Goal: Task Accomplishment & Management: Manage account settings

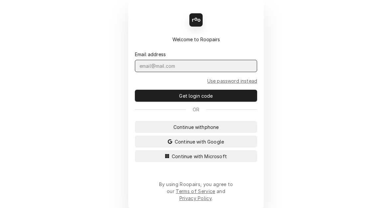
click at [182, 72] on input "Dynamic Content Wrapper" at bounding box center [196, 66] width 122 height 12
type input "parson.kym@csi1.com"
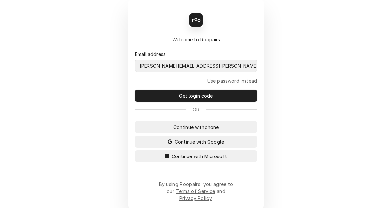
click at [135, 150] on button "Continue with Microsoft" at bounding box center [196, 156] width 122 height 12
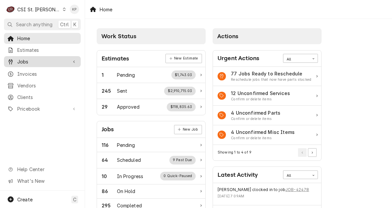
click at [32, 71] on span "Invoices" at bounding box center [47, 74] width 60 height 7
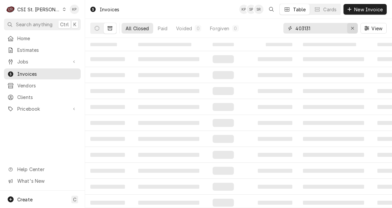
click at [353, 29] on icon "Erase input" at bounding box center [353, 28] width 3 height 3
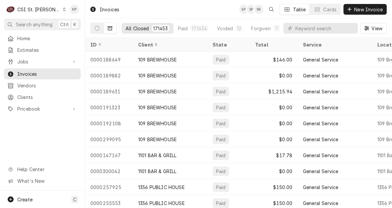
click at [295, 28] on div "Dynamic Content Wrapper" at bounding box center [321, 28] width 74 height 11
click at [324, 30] on input "Dynamic Content Wrapper" at bounding box center [325, 28] width 59 height 11
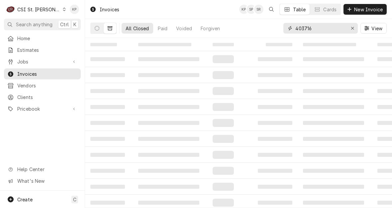
type input "403716"
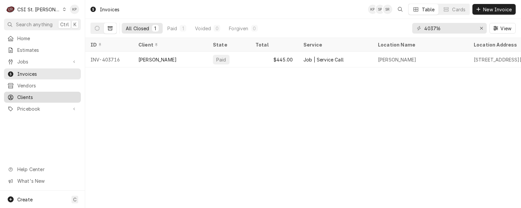
click at [24, 94] on span "Clients" at bounding box center [47, 97] width 60 height 7
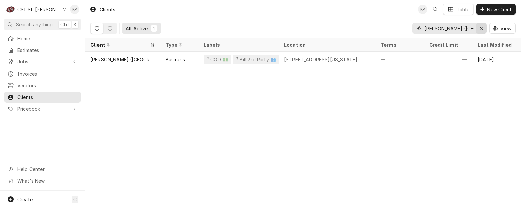
click at [482, 26] on icon "Erase input" at bounding box center [482, 28] width 4 height 5
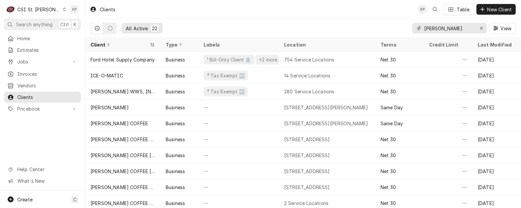
click at [458, 28] on input "[PERSON_NAME]" at bounding box center [449, 28] width 50 height 11
type input "[PERSON_NAME]"
click at [103, 105] on div "KALDIS" at bounding box center [109, 107] width 38 height 7
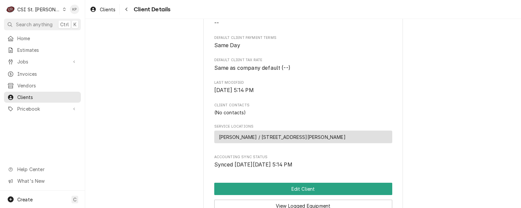
scroll to position [166, 0]
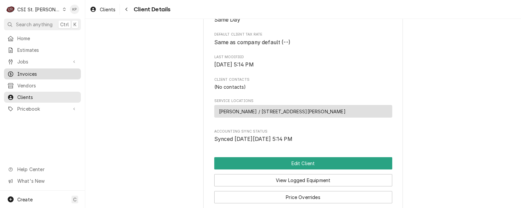
click at [32, 74] on span "Invoices" at bounding box center [47, 74] width 60 height 7
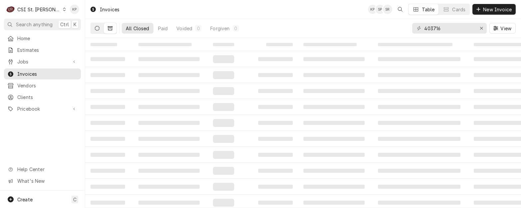
click at [98, 27] on icon "Dynamic Content Wrapper" at bounding box center [97, 28] width 5 height 5
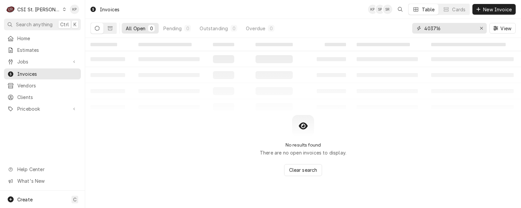
click at [452, 29] on input "403716" at bounding box center [449, 28] width 50 height 11
click at [110, 28] on icon "Dynamic Content Wrapper" at bounding box center [110, 28] width 5 height 5
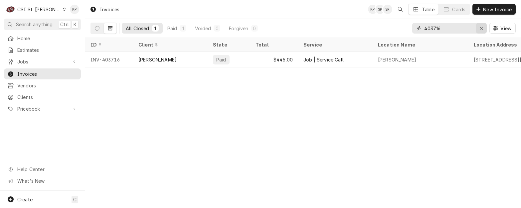
click at [481, 26] on icon "Erase input" at bounding box center [482, 28] width 4 height 5
click at [453, 30] on input "Dynamic Content Wrapper" at bounding box center [455, 28] width 63 height 11
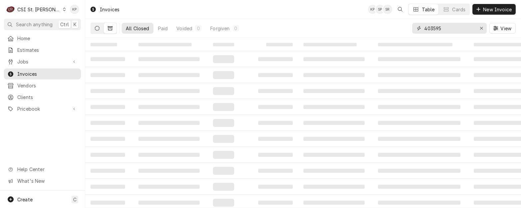
type input "403595"
click at [97, 29] on icon "Dynamic Content Wrapper" at bounding box center [97, 28] width 5 height 5
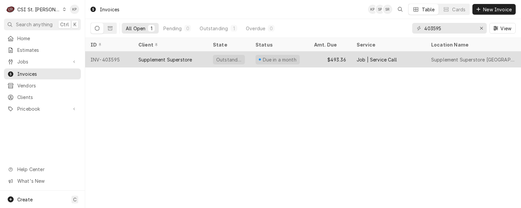
click at [112, 60] on div "INV-403595" at bounding box center [109, 60] width 48 height 16
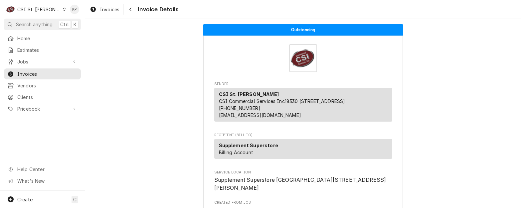
scroll to position [33, 0]
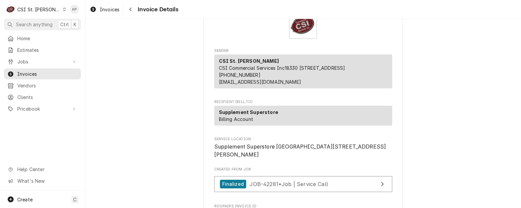
click at [309, 155] on span "Supplement Superstore South County 7449 S Lindbergh Blvd St. Louis, MO 63125" at bounding box center [303, 151] width 178 height 16
drag, startPoint x: 309, startPoint y: 155, endPoint x: 213, endPoint y: 154, distance: 96.4
click at [214, 154] on span "Supplement Superstore South County 7449 S Lindbergh Blvd St. Louis, MO 63125" at bounding box center [303, 151] width 178 height 16
copy span "Supplement Superstore [GEOGRAPHIC_DATA]"
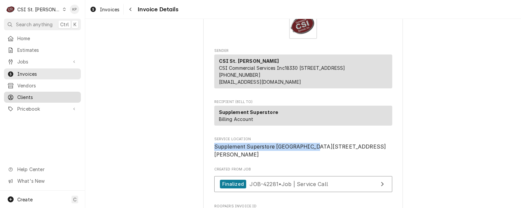
click at [24, 96] on span "Clients" at bounding box center [47, 97] width 60 height 7
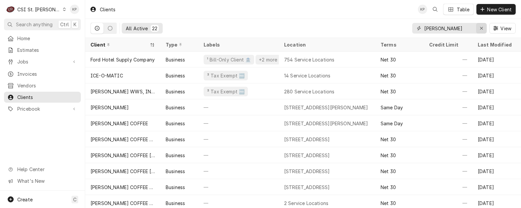
click at [481, 27] on icon "Erase input" at bounding box center [482, 28] width 4 height 5
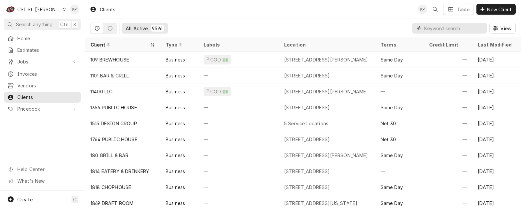
paste input "Supplement Superstore [GEOGRAPHIC_DATA]"
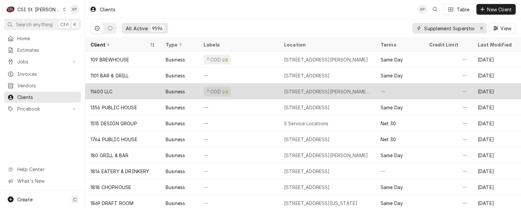
scroll to position [0, 36]
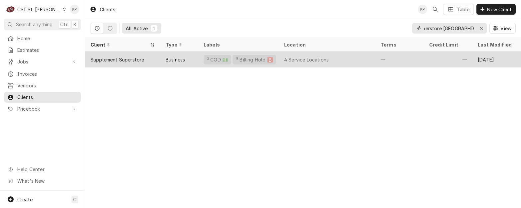
type input "Supplement Superstore [GEOGRAPHIC_DATA]"
click at [138, 58] on div "Supplement Superstore" at bounding box center [117, 59] width 54 height 7
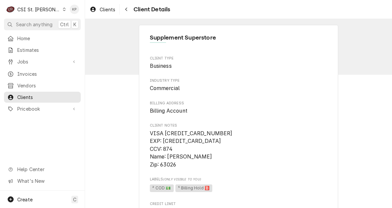
click at [220, 137] on span "VISA [CREDIT_CARD_NUMBER] EXP: [CREDIT_CARD_DATA] CCV: 874 Name: [PERSON_NAME] …" at bounding box center [239, 149] width 178 height 39
drag, startPoint x: 165, startPoint y: 133, endPoint x: 174, endPoint y: 133, distance: 9.7
click at [174, 133] on span "VISA [CREDIT_CARD_NUMBER] EXP: [CREDIT_CARD_DATA] CCV: 874 Name: [PERSON_NAME] …" at bounding box center [191, 149] width 83 height 38
click at [172, 132] on span "VISA [CREDIT_CARD_NUMBER] EXP: [CREDIT_CARD_DATA] CCV: 874 Name: [PERSON_NAME] …" at bounding box center [191, 149] width 83 height 38
drag, startPoint x: 162, startPoint y: 131, endPoint x: 226, endPoint y: 133, distance: 64.2
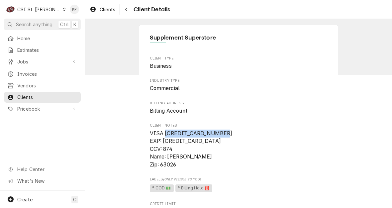
click at [226, 133] on span "VISA [CREDIT_CARD_NUMBER] EXP: [CREDIT_CARD_DATA] CCV: 874 Name: [PERSON_NAME] …" at bounding box center [239, 149] width 178 height 39
drag, startPoint x: 226, startPoint y: 133, endPoint x: 212, endPoint y: 133, distance: 14.0
copy span "4246 3152 8655 5501"
click at [192, 161] on span "VISA 4246 3152 8655 5501 EXP: 07/2029 CCV: 874 Name: Tyler Fox Zip: 63026" at bounding box center [239, 149] width 178 height 39
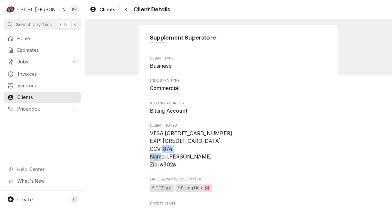
drag, startPoint x: 167, startPoint y: 155, endPoint x: 190, endPoint y: 156, distance: 23.3
click at [190, 156] on span "VISA 4246 3152 8655 5501 EXP: 07/2029 CCV: 874 Name: Tyler Fox Zip: 63026" at bounding box center [239, 149] width 178 height 39
drag, startPoint x: 190, startPoint y: 156, endPoint x: 169, endPoint y: 157, distance: 21.6
click at [169, 157] on span "VISA 4246 3152 8655 5501 EXP: 07/2029 CCV: 874 Name: Tyler Fox Zip: 63026" at bounding box center [239, 149] width 178 height 39
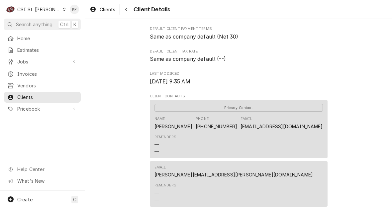
scroll to position [200, 0]
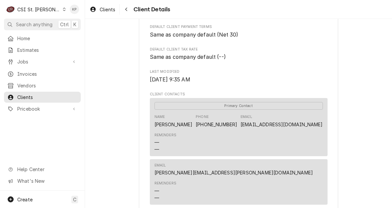
drag, startPoint x: 322, startPoint y: 125, endPoint x: 215, endPoint y: 127, distance: 106.8
click at [215, 127] on div "Primary Contact Name Reis Madrey Phone (618) 314-0221 Email RMADREY@SUPPLEMENTS…" at bounding box center [239, 127] width 178 height 58
drag, startPoint x: 215, startPoint y: 127, endPoint x: 220, endPoint y: 126, distance: 4.7
copy link "RMADREY@SUPPLEMENTSUPERSTORES.COM"
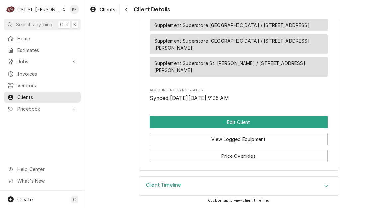
scroll to position [433, 0]
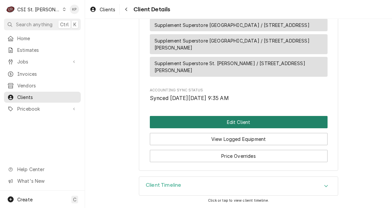
click at [217, 122] on button "Edit Client" at bounding box center [239, 122] width 178 height 12
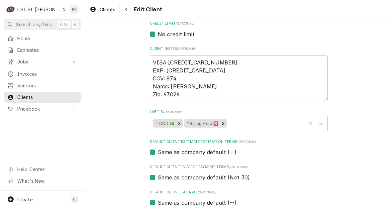
scroll to position [366, 0]
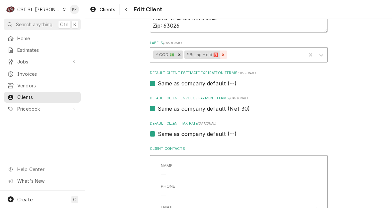
click at [223, 54] on icon "Remove ⁵ Billing Hold 🅱️" at bounding box center [223, 55] width 5 height 5
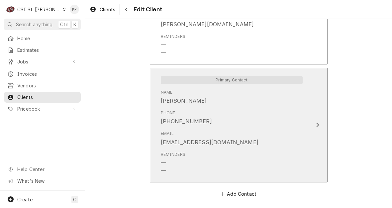
scroll to position [693, 0]
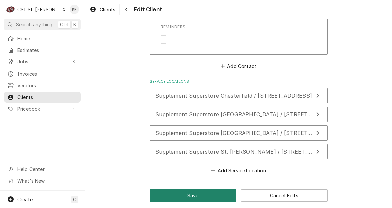
click at [185, 190] on button "Save" at bounding box center [193, 196] width 87 height 12
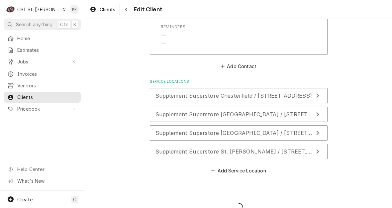
type textarea "x"
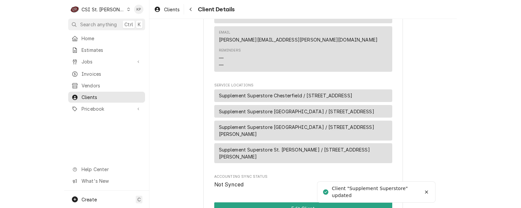
scroll to position [433, 0]
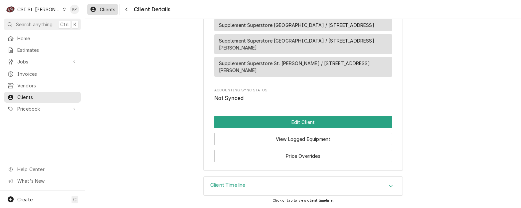
click at [114, 11] on span "Clients" at bounding box center [108, 9] width 16 height 7
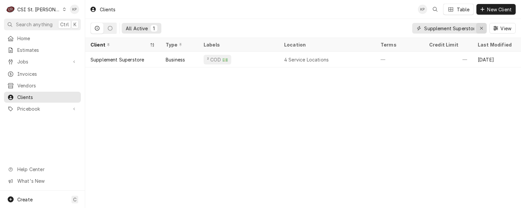
click at [482, 29] on icon "Erase input" at bounding box center [482, 28] width 4 height 5
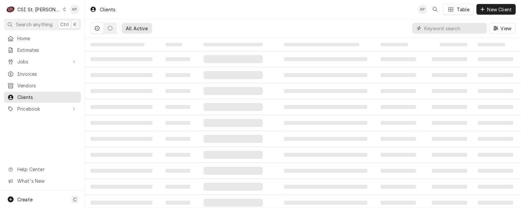
click at [443, 29] on input "Dynamic Content Wrapper" at bounding box center [453, 28] width 59 height 11
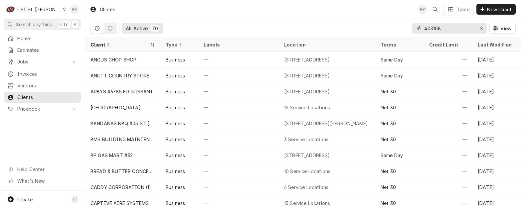
type input "403108"
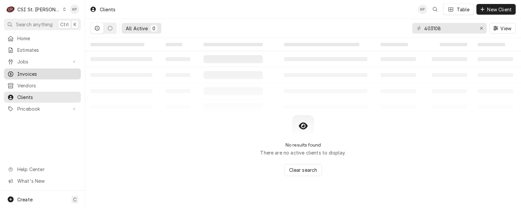
click at [28, 73] on span "Invoices" at bounding box center [47, 74] width 60 height 7
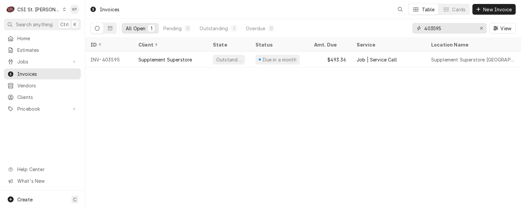
click at [480, 28] on icon "Erase input" at bounding box center [482, 28] width 4 height 5
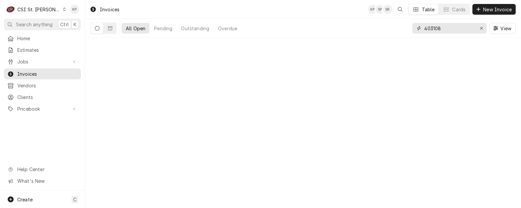
type input "403108"
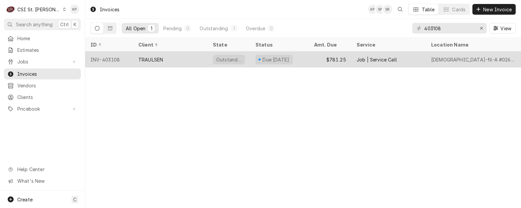
click at [110, 58] on div "INV-403108" at bounding box center [109, 60] width 48 height 16
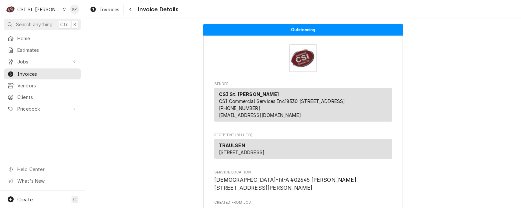
scroll to position [100, 0]
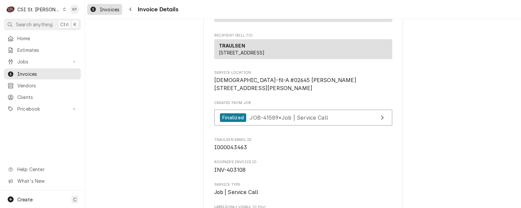
click at [106, 7] on span "Invoices" at bounding box center [110, 9] width 20 height 7
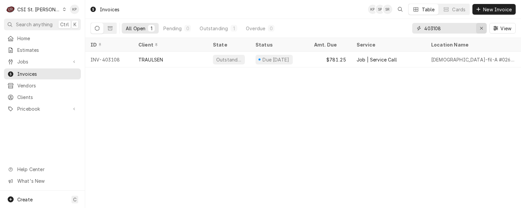
click at [481, 27] on icon "Erase input" at bounding box center [482, 28] width 4 height 5
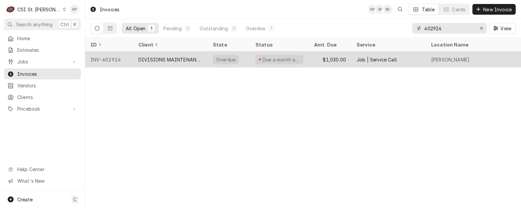
type input "402924"
click at [116, 58] on div "INV-402924" at bounding box center [109, 60] width 48 height 16
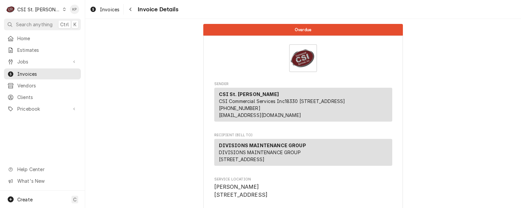
scroll to position [133, 0]
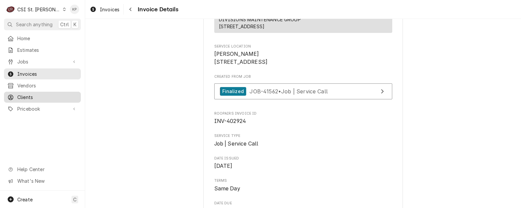
click at [26, 94] on span "Clients" at bounding box center [47, 97] width 60 height 7
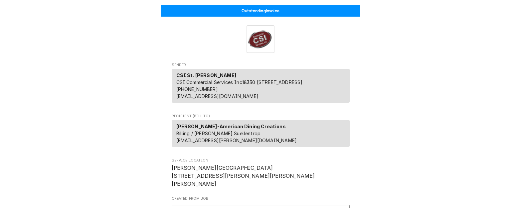
click at [275, 133] on div "[PERSON_NAME]-American Dining Creations Billing / [PERSON_NAME] Suellentrop [EM…" at bounding box center [261, 133] width 178 height 27
drag, startPoint x: 263, startPoint y: 132, endPoint x: 175, endPoint y: 136, distance: 88.2
click at [175, 136] on div "[PERSON_NAME]-American Dining Creations Billing / [PERSON_NAME] Suellentrop [EM…" at bounding box center [261, 133] width 178 height 27
copy strong "[PERSON_NAME]-American Dining Creations"
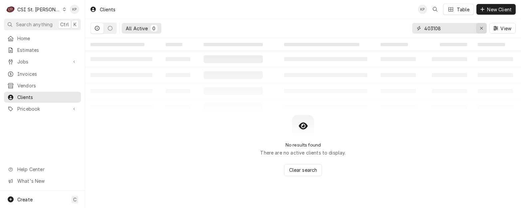
click at [483, 28] on div "Erase input" at bounding box center [481, 28] width 7 height 7
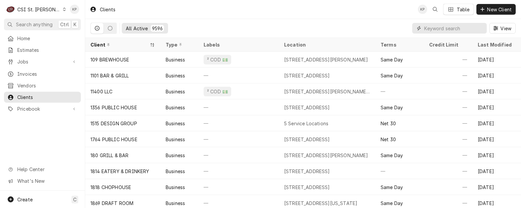
paste input "[PERSON_NAME]-American Dining Creations"
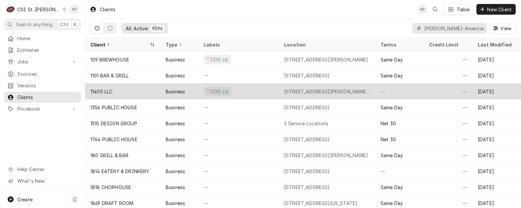
scroll to position [0, 32]
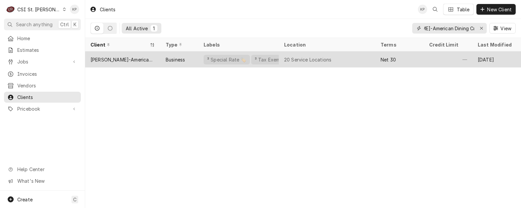
type input "[PERSON_NAME]-American Dining Creations"
click at [124, 58] on div "[PERSON_NAME]-American Dining Creations" at bounding box center [122, 59] width 65 height 7
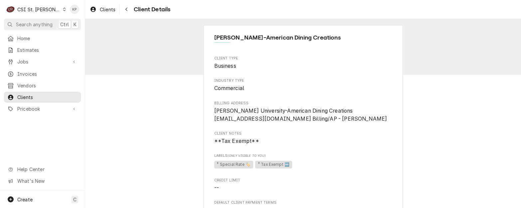
click at [318, 132] on span "Client Notes" at bounding box center [303, 133] width 178 height 5
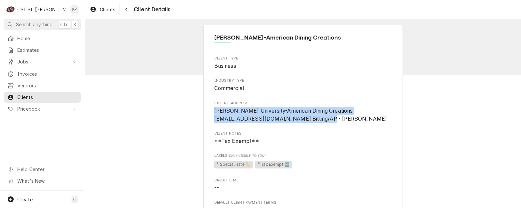
drag, startPoint x: 212, startPoint y: 110, endPoint x: 343, endPoint y: 122, distance: 132.2
click at [343, 122] on span "Webster University-American Dining Creations djones@afvusa.com Billing/AP - Dan…" at bounding box center [303, 115] width 178 height 16
drag, startPoint x: 343, startPoint y: 122, endPoint x: 304, endPoint y: 115, distance: 39.8
copy span "Webster University-American Dining Creations djones@afvusa.com Billing/AP - Dan…"
click at [25, 71] on span "Invoices" at bounding box center [47, 74] width 60 height 7
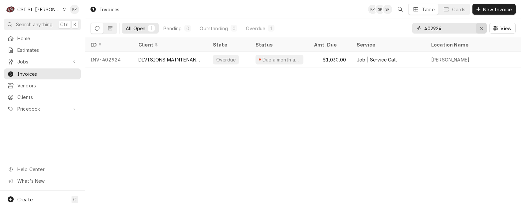
click at [483, 27] on div "Erase input" at bounding box center [481, 28] width 7 height 7
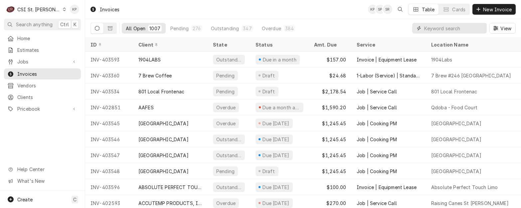
click at [439, 28] on input "Dynamic Content Wrapper" at bounding box center [453, 28] width 59 height 11
type input "403293"
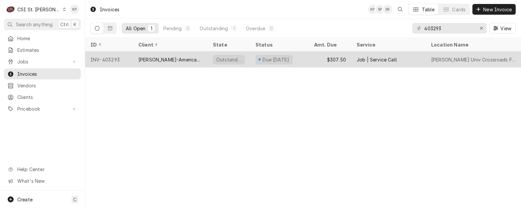
click at [114, 57] on div "INV-403293" at bounding box center [109, 60] width 48 height 16
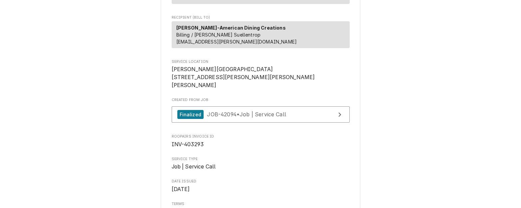
scroll to position [100, 0]
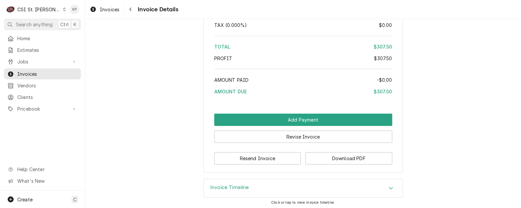
scroll to position [1140, 0]
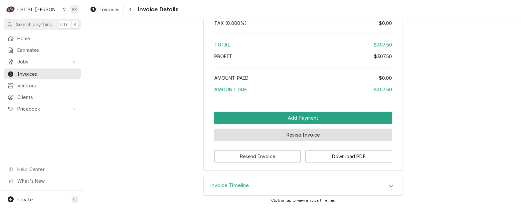
click at [291, 136] on button "Revise Invoice" at bounding box center [303, 135] width 178 height 12
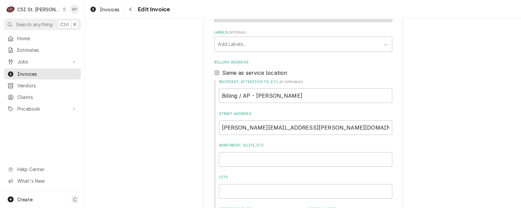
scroll to position [233, 0]
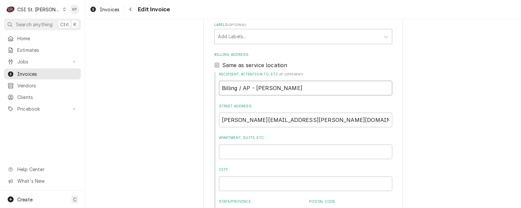
drag, startPoint x: 220, startPoint y: 89, endPoint x: 340, endPoint y: 88, distance: 119.4
click at [340, 88] on input "Billing / AP - Matthew Suellentrop" at bounding box center [305, 88] width 173 height 15
type textarea "x"
paste input "Webster University-American Dining Creations djones@afvusa.com Billing/AP - Dan…"
type textarea "x"
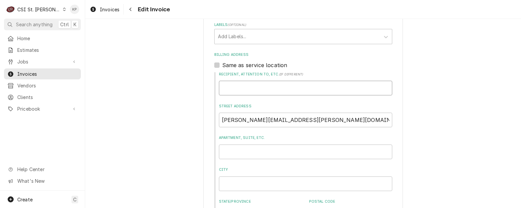
type input "Webster University-American Dining Creations djones@afvusa.com Billing/AP - Dan…"
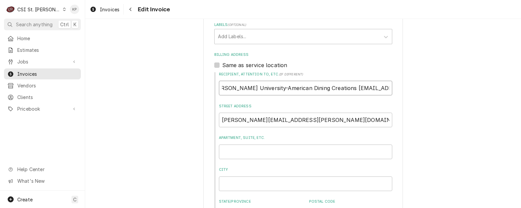
scroll to position [0, 0]
drag, startPoint x: 317, startPoint y: 88, endPoint x: 217, endPoint y: 85, distance: 100.1
click at [219, 85] on input "Webster University-American Dining Creations djones@afvusa.com Billing/AP - Dan…" at bounding box center [305, 88] width 173 height 15
click at [337, 89] on input "Webster University-American Dining Creations djones@afvusa.com Billing/AP - Dan…" at bounding box center [305, 88] width 173 height 15
drag, startPoint x: 338, startPoint y: 87, endPoint x: 297, endPoint y: 92, distance: 41.9
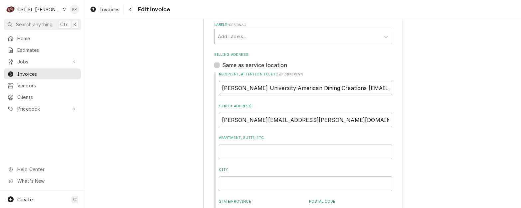
click at [297, 92] on input "Webster University-American Dining Creations djones@afvusa.com Billing/AP - Dan…" at bounding box center [305, 88] width 173 height 15
drag, startPoint x: 218, startPoint y: 87, endPoint x: 555, endPoint y: 85, distance: 336.5
click at [520, 85] on html "C CSI St. Louis KP Search anything Ctrl K Home Estimates Jobs Jobs Job Series I…" at bounding box center [260, 104] width 521 height 208
type textarea "x"
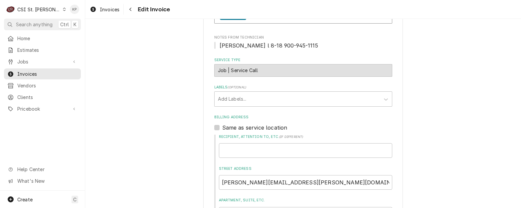
scroll to position [200, 0]
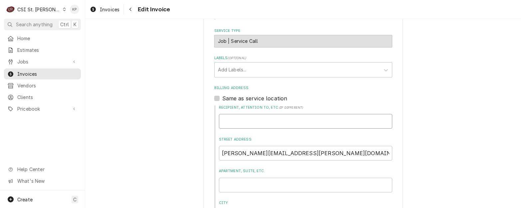
click at [224, 120] on input "Recipient, Attention To, etc. ( if different )" at bounding box center [305, 121] width 173 height 15
paste input "Webster University-American Dining Creati"
type textarea "x"
type input "Webster University-American Dining Creati"
type textarea "x"
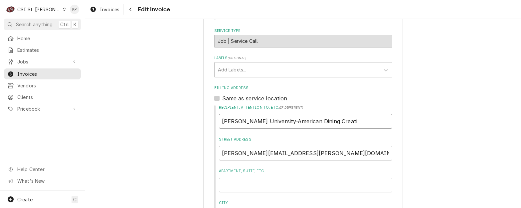
type input "Webster University-American Dining Creatio"
type textarea "x"
type input "Webster University-American Dining Creation"
type textarea "x"
type input "Webster University-American Dining Creations"
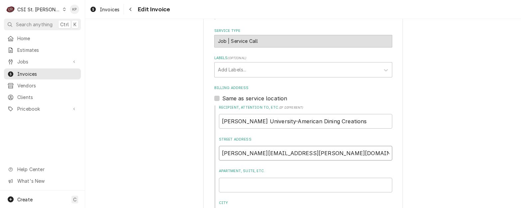
drag, startPoint x: 324, startPoint y: 148, endPoint x: 178, endPoint y: 156, distance: 146.8
type textarea "x"
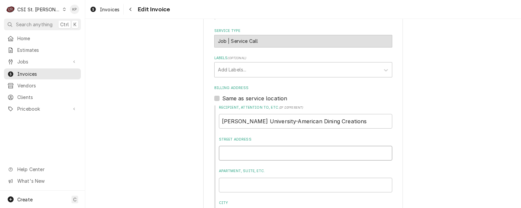
click at [227, 153] on input "Street Address" at bounding box center [305, 153] width 173 height 15
paste input "Billing/AP - Danielle Jones"
type textarea "x"
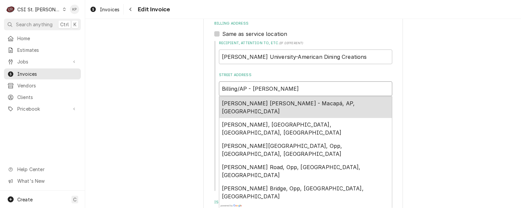
scroll to position [266, 0]
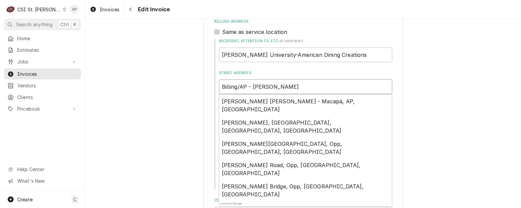
click at [296, 85] on input "Billing/AP - Danielle Jones" at bounding box center [305, 86] width 173 height 15
type input "Billing/AP - Danielle Jones"
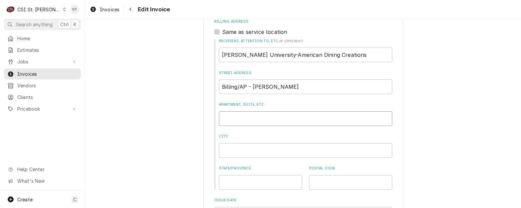
click at [223, 119] on input "Apartment, Suite, etc." at bounding box center [305, 118] width 173 height 15
click at [225, 118] on input "Apartment, Suite, etc." at bounding box center [305, 118] width 173 height 15
paste input "djones@afvusa.com"
type textarea "x"
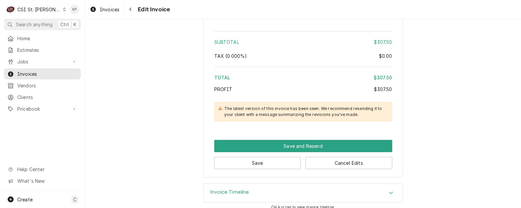
scroll to position [1075, 0]
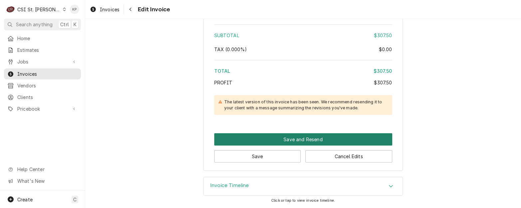
type input "djones@afvusa.com"
click at [285, 140] on button "Save and Resend" at bounding box center [303, 139] width 178 height 12
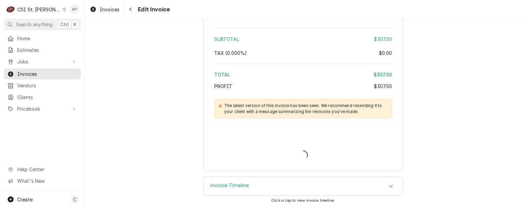
scroll to position [1071, 0]
type textarea "x"
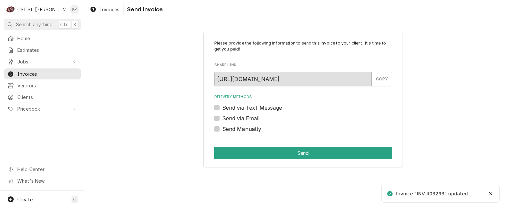
click at [222, 127] on label "Send Manually" at bounding box center [241, 129] width 39 height 8
click at [222, 127] on input "Send Manually" at bounding box center [311, 132] width 178 height 15
checkbox input "true"
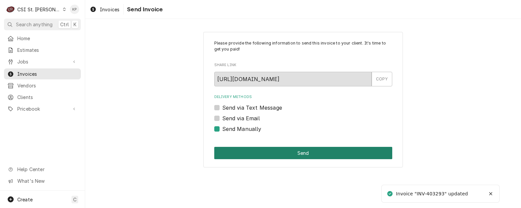
click at [301, 153] on button "Send" at bounding box center [303, 153] width 178 height 12
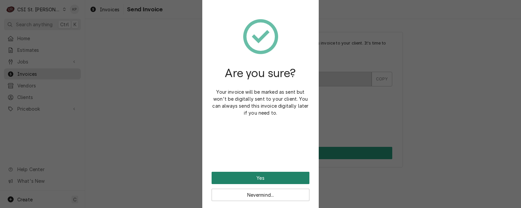
click at [286, 177] on button "Yes" at bounding box center [261, 178] width 98 height 12
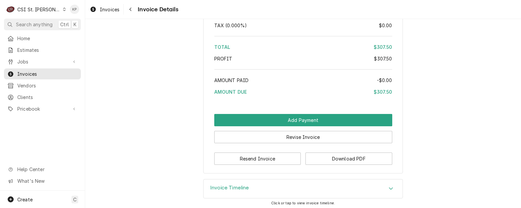
scroll to position [1118, 0]
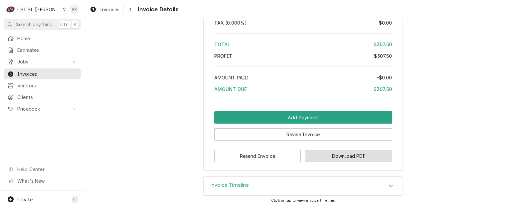
click at [341, 155] on button "Download PDF" at bounding box center [348, 156] width 87 height 12
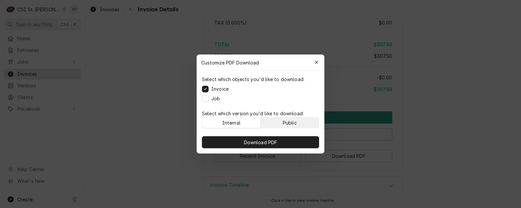
click at [301, 123] on button "Public" at bounding box center [290, 122] width 58 height 11
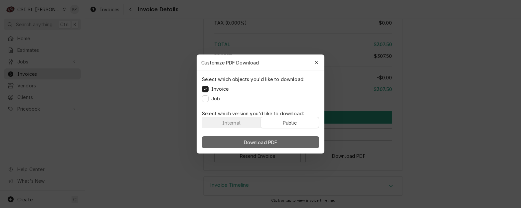
click at [301, 140] on button "Download PDF" at bounding box center [260, 142] width 117 height 12
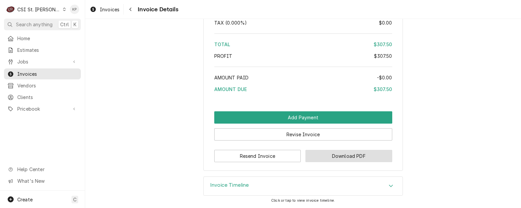
click at [349, 154] on button "Download PDF" at bounding box center [348, 156] width 87 height 12
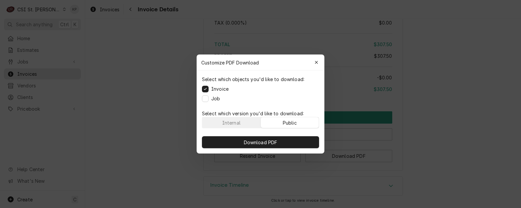
click at [299, 125] on button "Public" at bounding box center [290, 122] width 58 height 11
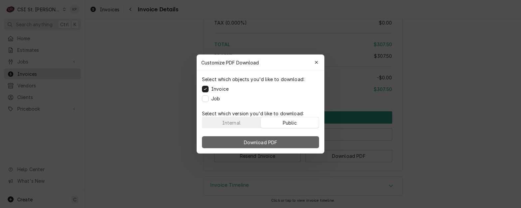
click at [298, 140] on button "Download PDF" at bounding box center [260, 142] width 117 height 12
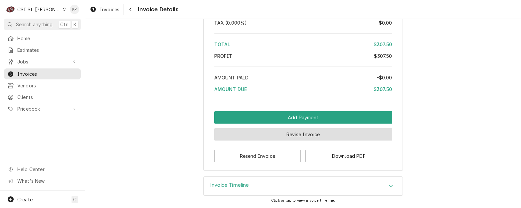
click at [304, 130] on button "Revise Invoice" at bounding box center [303, 134] width 178 height 12
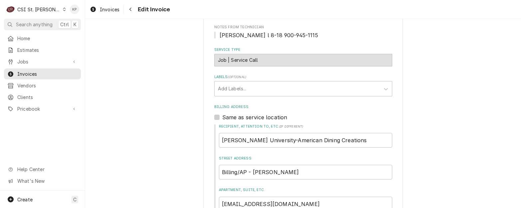
scroll to position [266, 0]
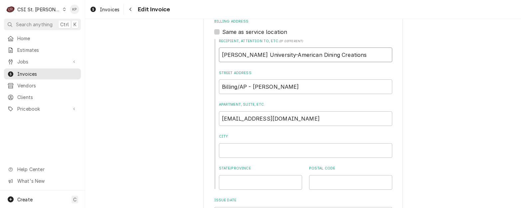
drag, startPoint x: 339, startPoint y: 55, endPoint x: 220, endPoint y: 56, distance: 118.7
click at [219, 58] on input "Webster University-American Dining Creations" at bounding box center [305, 55] width 173 height 15
click at [223, 54] on input "Webster University-American Dining Creations" at bounding box center [305, 55] width 173 height 15
type textarea "x"
type input "Wbster University-American Dining Creations"
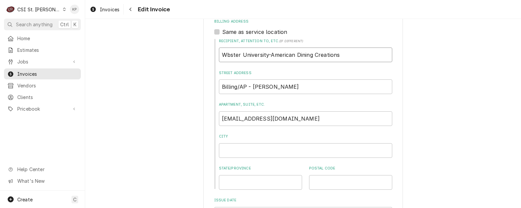
drag, startPoint x: 338, startPoint y: 57, endPoint x: 194, endPoint y: 58, distance: 144.0
type textarea "x"
drag, startPoint x: 290, startPoint y: 88, endPoint x: 220, endPoint y: 89, distance: 70.2
click at [220, 89] on input "Billing/AP - Danielle Jones" at bounding box center [305, 86] width 173 height 15
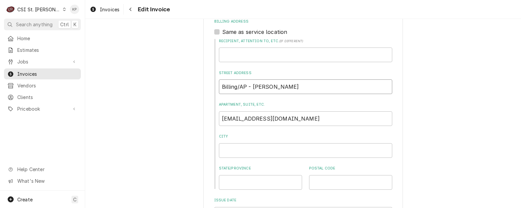
type textarea "x"
click at [227, 56] on input "Recipient, Attention To, etc. ( if different )" at bounding box center [305, 55] width 173 height 15
paste input "Billing/AP - Danielle Jones"
type textarea "x"
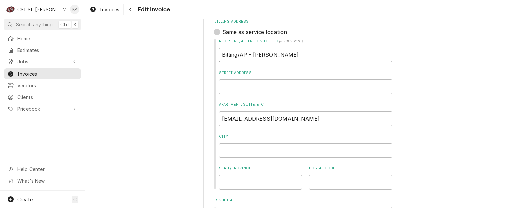
type input "Billing/AP - Danielle Jones"
drag, startPoint x: 271, startPoint y: 121, endPoint x: 216, endPoint y: 116, distance: 55.8
click at [216, 116] on div "Recipient, Attention To, etc. ( if different ) Billing/AP - Danielle Jones Stre…" at bounding box center [303, 114] width 178 height 151
type textarea "x"
click at [227, 88] on input "Street Address" at bounding box center [305, 86] width 173 height 15
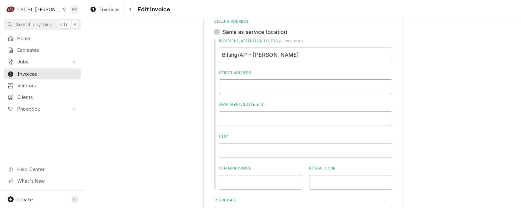
paste input "[EMAIL_ADDRESS][DOMAIN_NAME]"
type textarea "x"
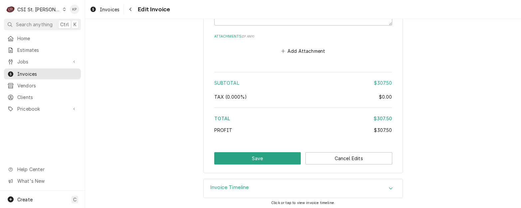
scroll to position [1030, 0]
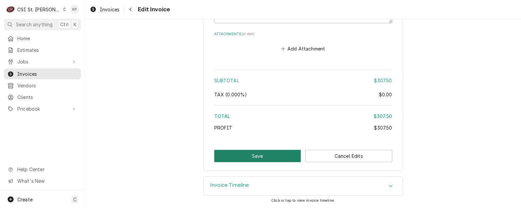
type input "[EMAIL_ADDRESS][DOMAIN_NAME]"
click at [281, 154] on button "Save" at bounding box center [257, 156] width 87 height 12
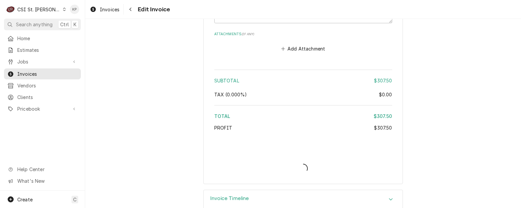
type textarea "x"
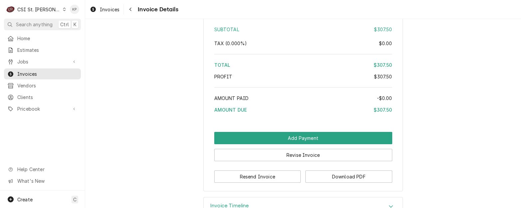
scroll to position [1118, 0]
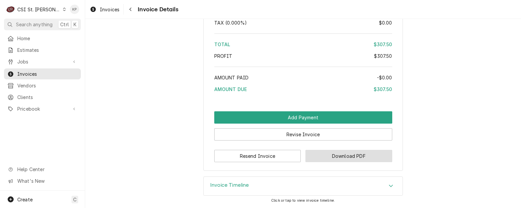
click at [335, 154] on button "Download PDF" at bounding box center [348, 156] width 87 height 12
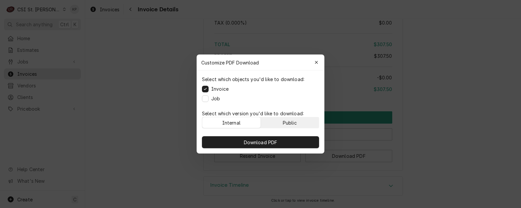
click at [288, 118] on button "Public" at bounding box center [290, 122] width 58 height 11
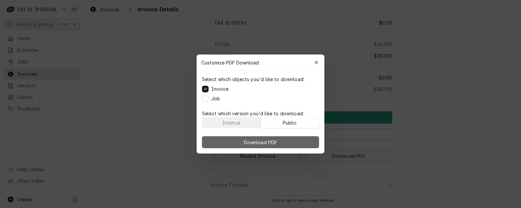
click at [295, 141] on button "Download PDF" at bounding box center [260, 142] width 117 height 12
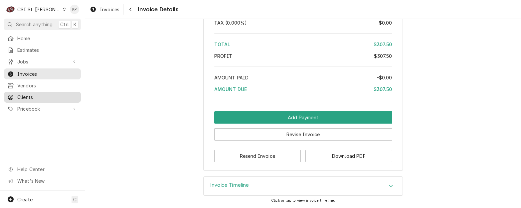
drag, startPoint x: 18, startPoint y: 93, endPoint x: 35, endPoint y: 94, distance: 16.3
click at [19, 94] on span "Clients" at bounding box center [47, 97] width 60 height 7
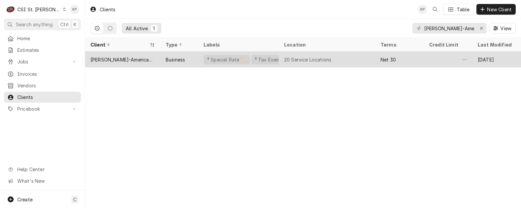
click at [120, 58] on div "[PERSON_NAME]-American Dining Creations" at bounding box center [122, 59] width 65 height 7
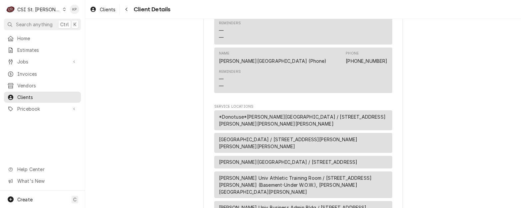
scroll to position [499, 0]
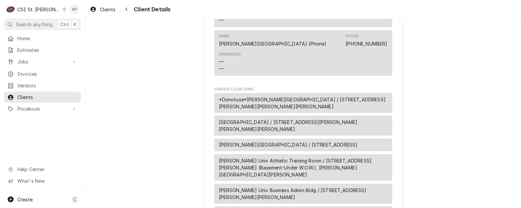
click at [260, 107] on span "*Donotuse*[PERSON_NAME][GEOGRAPHIC_DATA] / [STREET_ADDRESS][PERSON_NAME][PERSON…" at bounding box center [303, 103] width 169 height 14
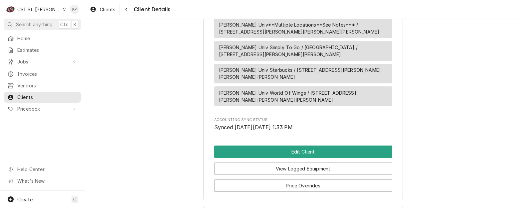
scroll to position [938, 0]
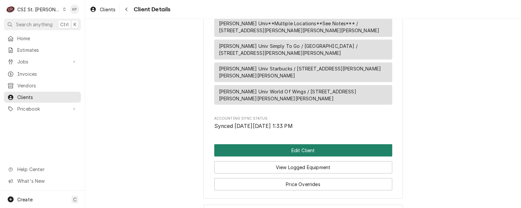
click at [259, 144] on button "Edit Client" at bounding box center [303, 150] width 178 height 12
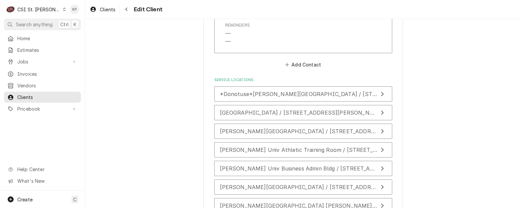
scroll to position [1131, 0]
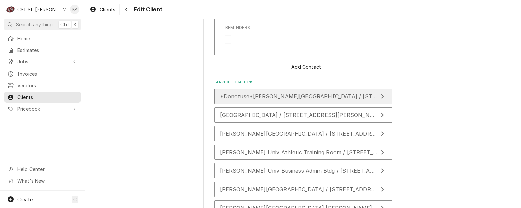
click at [262, 96] on span "*Donotuse*[PERSON_NAME][GEOGRAPHIC_DATA] / [STREET_ADDRESS][PERSON_NAME][PERSON…" at bounding box center [388, 96] width 336 height 7
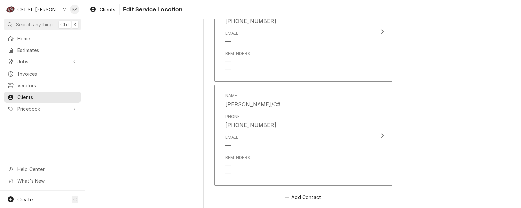
scroll to position [864, 0]
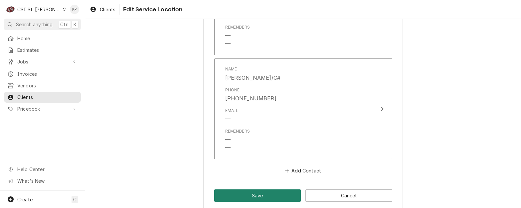
click at [267, 190] on button "Save" at bounding box center [257, 196] width 87 height 12
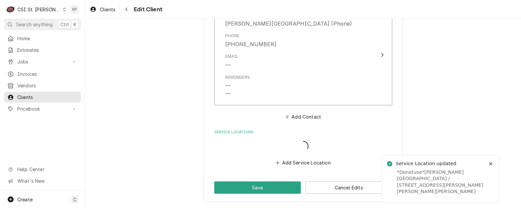
scroll to position [1081, 0]
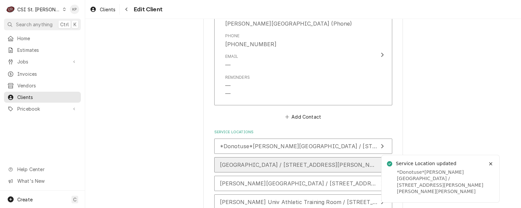
click at [294, 168] on span "[GEOGRAPHIC_DATA] / [STREET_ADDRESS][PERSON_NAME][PERSON_NAME][PERSON_NAME]" at bounding box center [348, 165] width 256 height 7
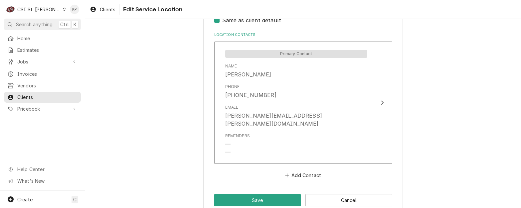
scroll to position [344, 0]
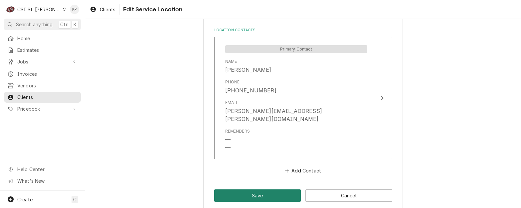
click at [271, 190] on button "Save" at bounding box center [257, 196] width 87 height 12
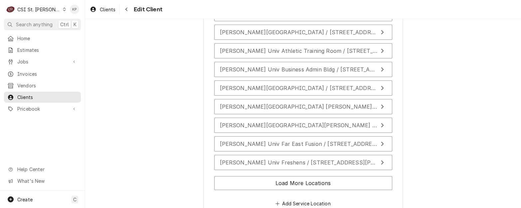
scroll to position [1273, 0]
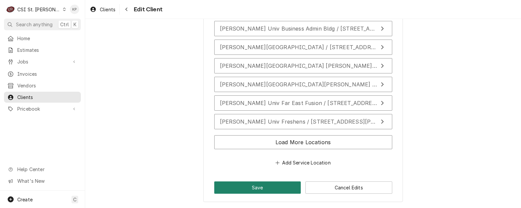
click at [279, 190] on button "Save" at bounding box center [257, 188] width 87 height 12
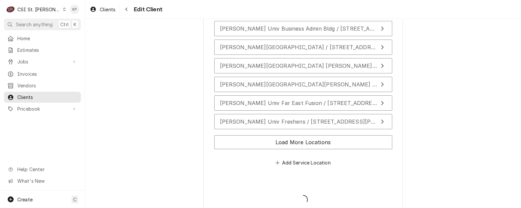
type textarea "x"
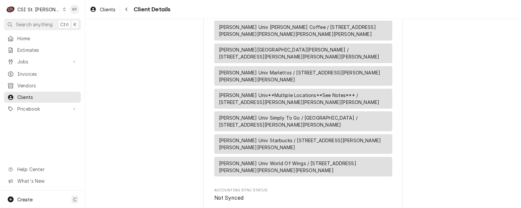
scroll to position [938, 0]
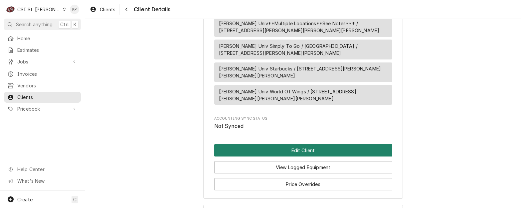
click at [302, 144] on button "Edit Client" at bounding box center [303, 150] width 178 height 12
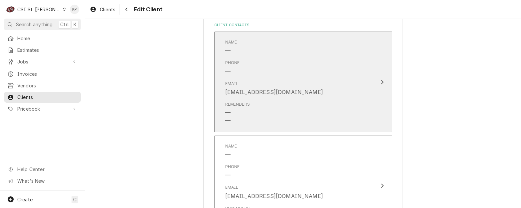
scroll to position [565, 0]
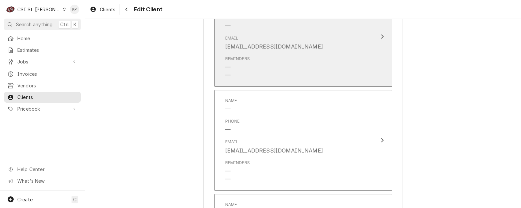
click at [361, 42] on div "Email kgramlich@afvusa.com" at bounding box center [296, 43] width 142 height 21
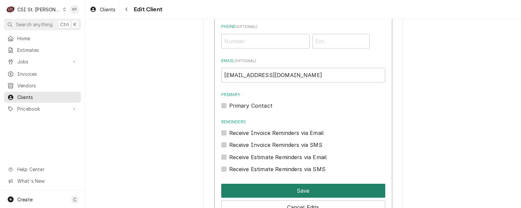
scroll to position [713, 0]
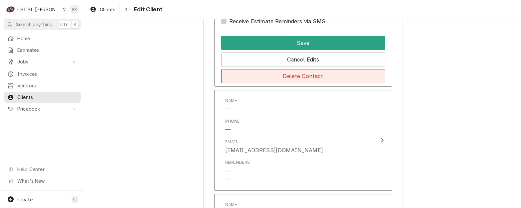
click at [311, 75] on button "Delete Contact" at bounding box center [303, 76] width 164 height 14
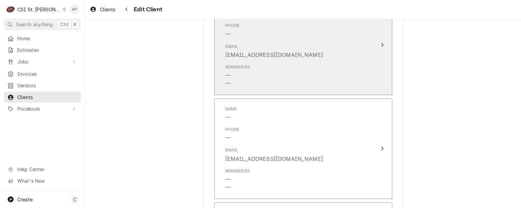
scroll to position [561, 0]
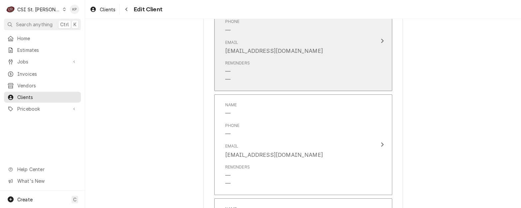
click at [264, 56] on div "Email Keithg416@gmail.com" at bounding box center [296, 47] width 142 height 21
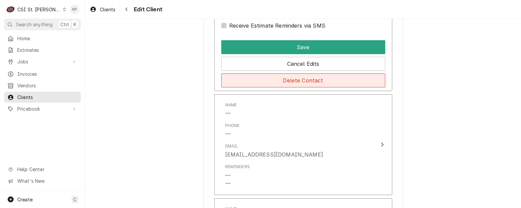
click at [286, 80] on button "Delete Contact" at bounding box center [303, 80] width 164 height 14
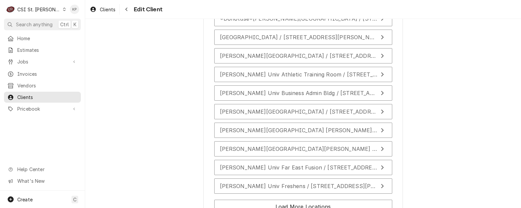
scroll to position [989, 0]
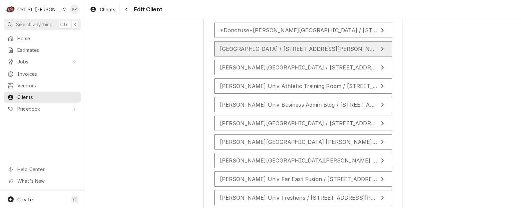
click at [286, 52] on span "Eden Theological Seminary / 475 East Lockwood Ave, Webster Groves, MO 63119" at bounding box center [348, 49] width 256 height 7
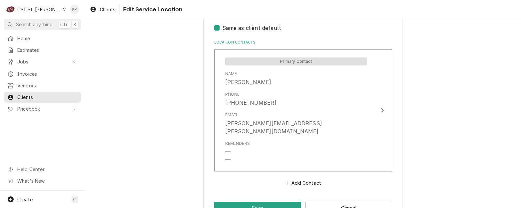
scroll to position [333, 0]
click at [261, 201] on button "Save" at bounding box center [257, 207] width 87 height 12
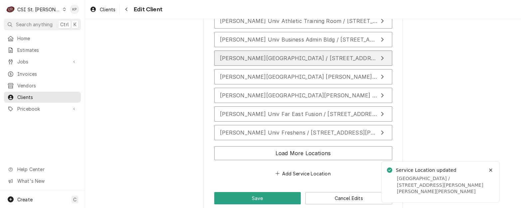
scroll to position [1065, 0]
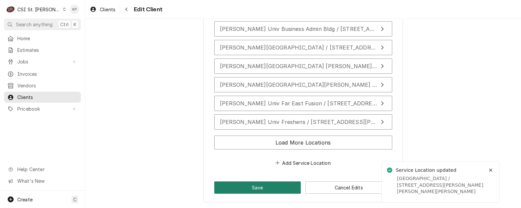
click at [246, 188] on button "Save" at bounding box center [257, 188] width 87 height 12
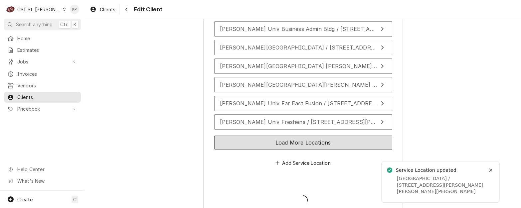
type textarea "x"
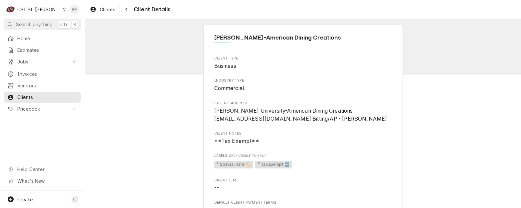
click at [63, 11] on icon "Dynamic Content Wrapper" at bounding box center [64, 9] width 3 height 3
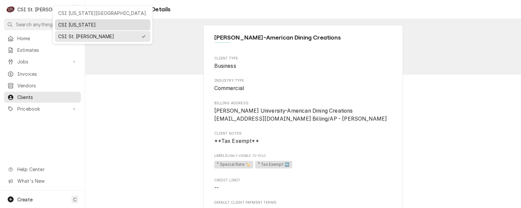
click at [64, 22] on div "CSI [US_STATE]" at bounding box center [102, 24] width 89 height 7
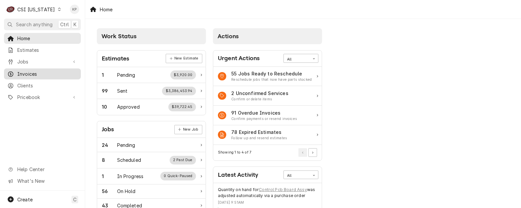
drag, startPoint x: 22, startPoint y: 73, endPoint x: 113, endPoint y: 70, distance: 91.5
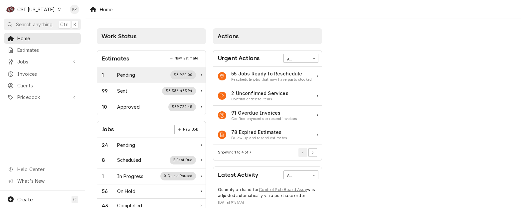
click at [23, 72] on span "Invoices" at bounding box center [47, 74] width 60 height 7
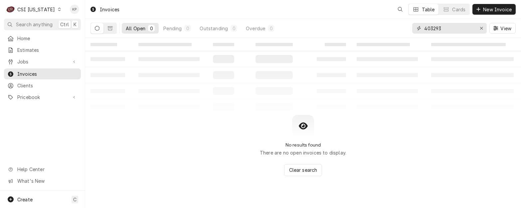
click at [480, 27] on icon "Erase input" at bounding box center [482, 28] width 4 height 5
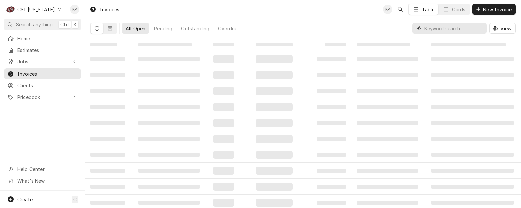
drag, startPoint x: 454, startPoint y: 29, endPoint x: 466, endPoint y: 20, distance: 14.7
click at [454, 30] on input "Dynamic Content Wrapper" at bounding box center [453, 28] width 59 height 11
type input "4"
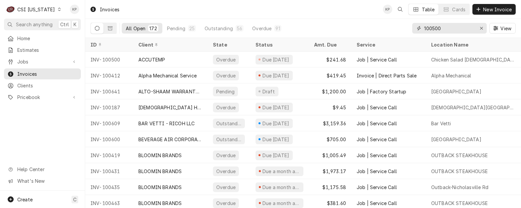
type input "100500"
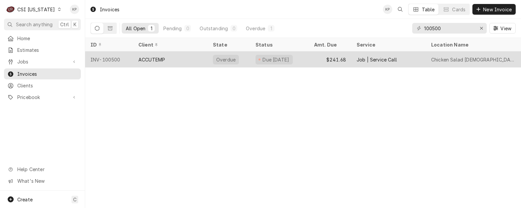
click at [105, 58] on div "INV-100500" at bounding box center [109, 60] width 48 height 16
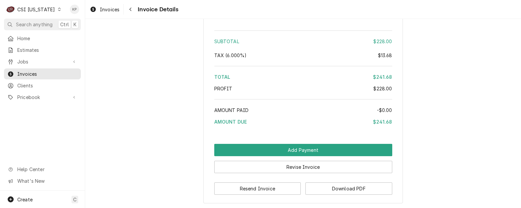
scroll to position [1251, 0]
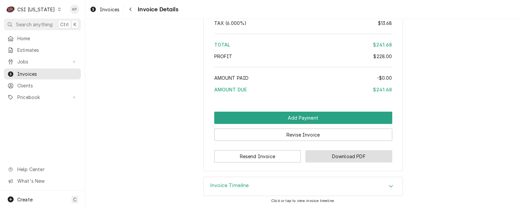
click at [332, 156] on button "Download PDF" at bounding box center [348, 156] width 87 height 12
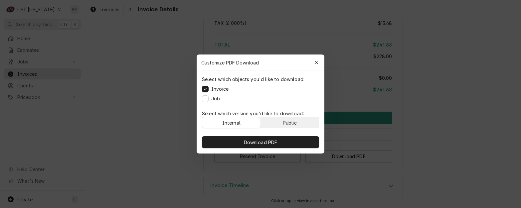
click at [304, 118] on button "Public" at bounding box center [290, 122] width 58 height 11
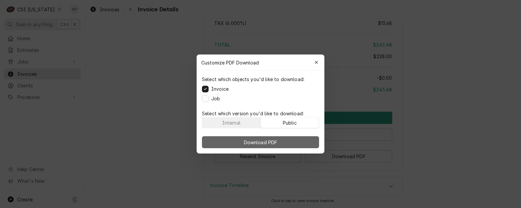
click at [304, 143] on button "Download PDF" at bounding box center [260, 142] width 117 height 12
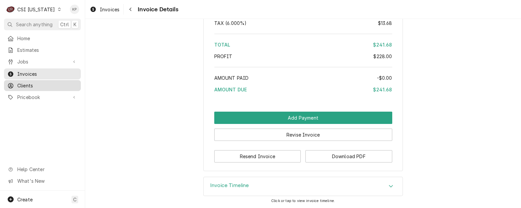
click at [27, 83] on span "Clients" at bounding box center [47, 85] width 60 height 7
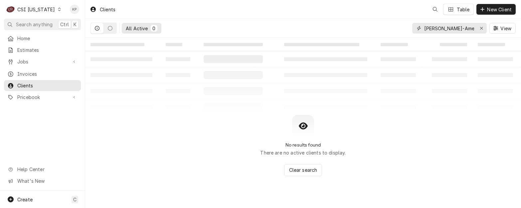
click at [480, 29] on icon "Erase input" at bounding box center [482, 28] width 4 height 5
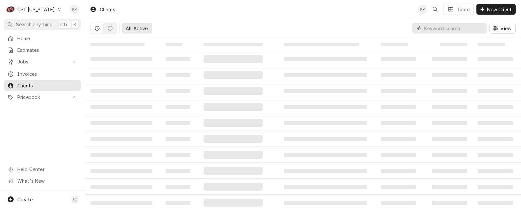
click at [443, 31] on input "Dynamic Content Wrapper" at bounding box center [453, 28] width 59 height 11
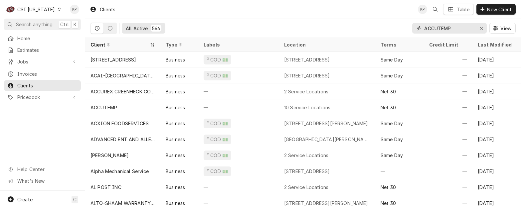
type input "ACCUTEMP"
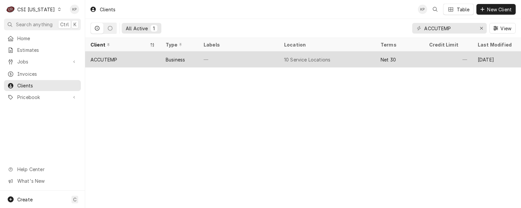
click at [103, 57] on div "ACCUTEMP" at bounding box center [103, 59] width 27 height 7
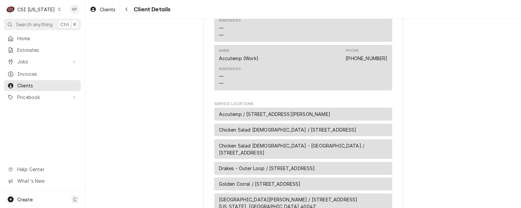
scroll to position [299, 0]
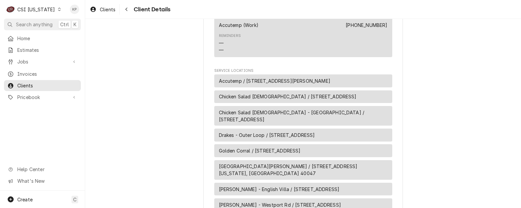
click at [261, 84] on span "Accutemp / [STREET_ADDRESS][PERSON_NAME]" at bounding box center [274, 80] width 111 height 7
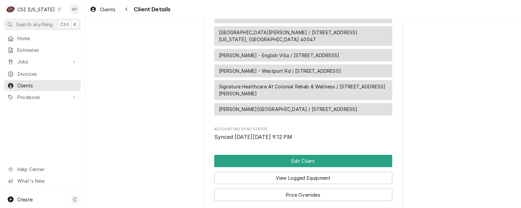
scroll to position [466, 0]
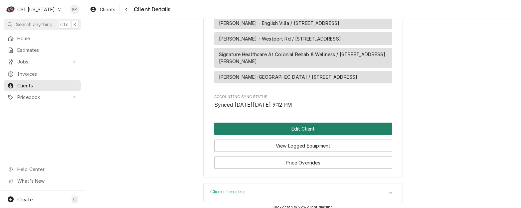
click at [267, 135] on button "Edit Client" at bounding box center [303, 129] width 178 height 12
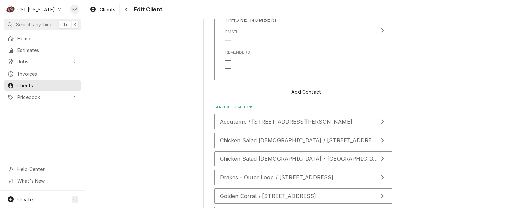
scroll to position [665, 0]
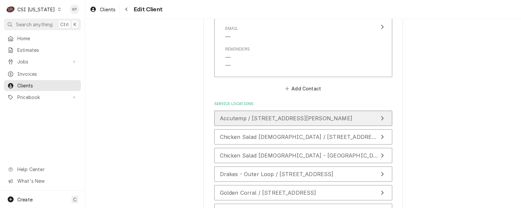
click at [286, 120] on span "Accutemp / 8415 North Clinton Park Drive, Fort Wayne, IN 46825" at bounding box center [286, 118] width 132 height 7
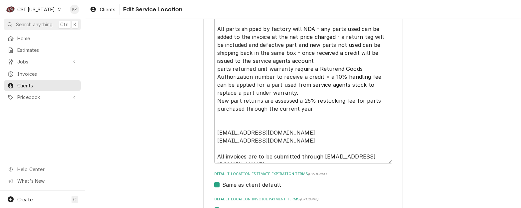
scroll to position [299, 0]
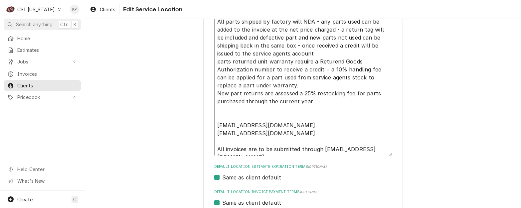
drag, startPoint x: 320, startPoint y: 148, endPoint x: 383, endPoint y: 147, distance: 63.2
click at [383, 147] on textarea "**MUST GET PRIOR AUTHORIZATION TO RUN WARRANTY SERVICE REQUESTS ** Start up onl…" at bounding box center [303, 58] width 178 height 198
click at [383, 149] on textarea "**MUST GET PRIOR AUTHORIZATION TO RUN WARRANTY SERVICE REQUESTS ** Start up onl…" at bounding box center [303, 58] width 178 height 198
drag, startPoint x: 383, startPoint y: 149, endPoint x: 319, endPoint y: 149, distance: 64.2
click at [319, 149] on textarea "**MUST GET PRIOR AUTHORIZATION TO RUN WARRANTY SERVICE REQUESTS ** Start up onl…" at bounding box center [303, 58] width 178 height 198
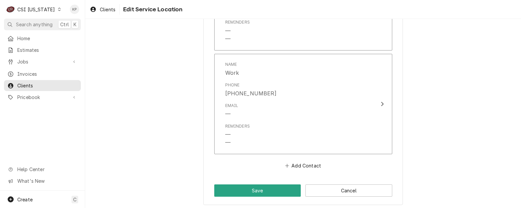
scroll to position [928, 0]
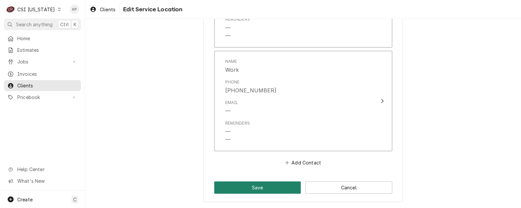
click at [270, 188] on button "Save" at bounding box center [257, 188] width 87 height 12
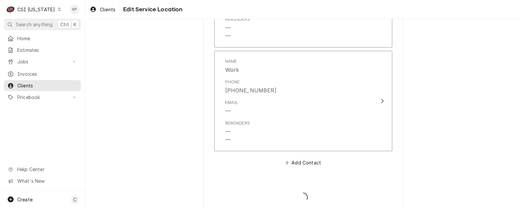
type textarea "x"
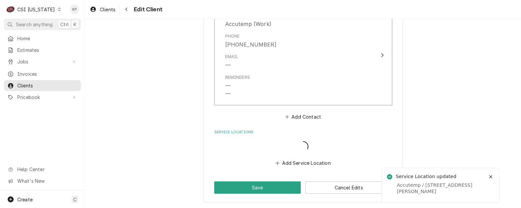
scroll to position [637, 0]
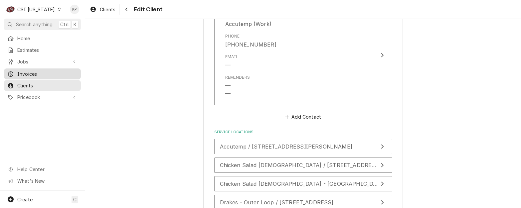
click at [25, 71] on span "Invoices" at bounding box center [47, 74] width 60 height 7
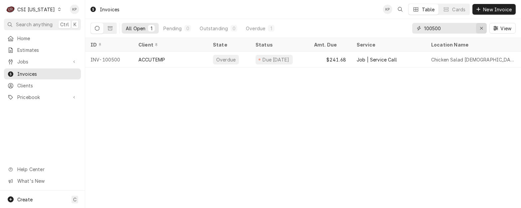
click at [481, 26] on icon "Erase input" at bounding box center [482, 28] width 4 height 5
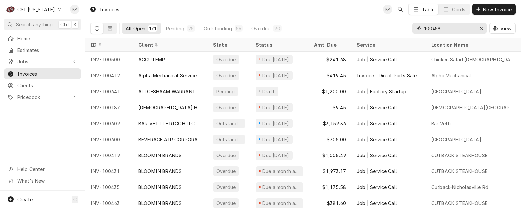
type input "100459"
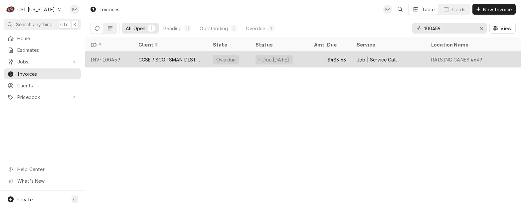
click at [98, 59] on div "INV-100459" at bounding box center [109, 60] width 48 height 16
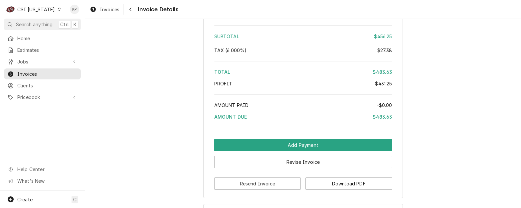
scroll to position [1203, 0]
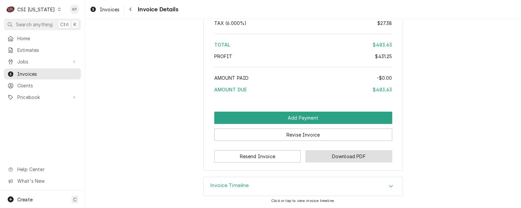
click at [334, 156] on button "Download PDF" at bounding box center [348, 156] width 87 height 12
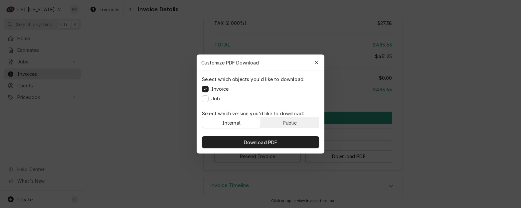
click at [298, 120] on button "Public" at bounding box center [290, 122] width 58 height 11
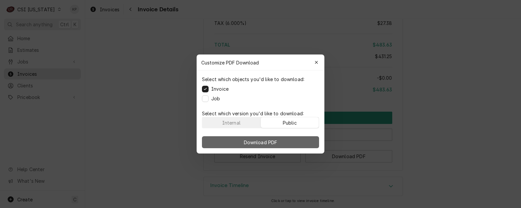
click at [299, 139] on button "Download PDF" at bounding box center [260, 142] width 117 height 12
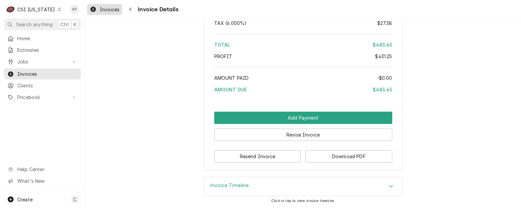
click at [106, 9] on span "Invoices" at bounding box center [110, 9] width 20 height 7
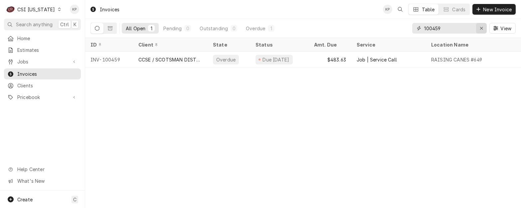
click at [481, 28] on icon "Erase input" at bounding box center [482, 28] width 4 height 5
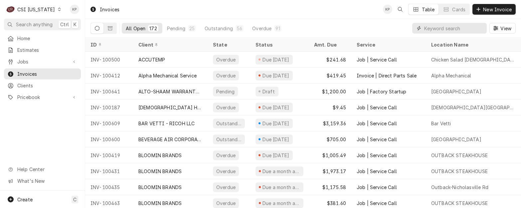
click at [425, 30] on input "Dynamic Content Wrapper" at bounding box center [453, 28] width 59 height 11
type input "100515"
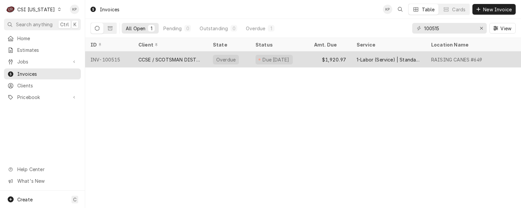
click at [114, 57] on div "INV-100515" at bounding box center [109, 60] width 48 height 16
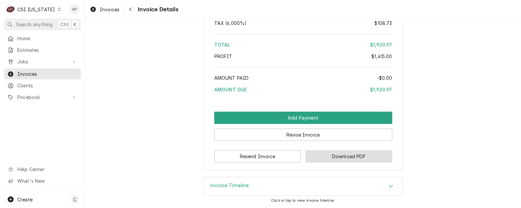
scroll to position [1568, 0]
click at [325, 157] on button "Download PDF" at bounding box center [348, 156] width 87 height 12
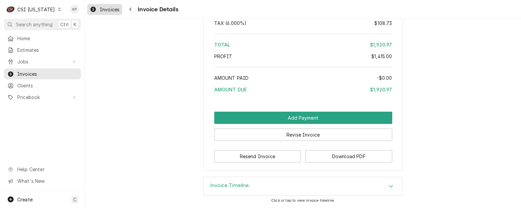
click at [112, 11] on span "Invoices" at bounding box center [110, 9] width 20 height 7
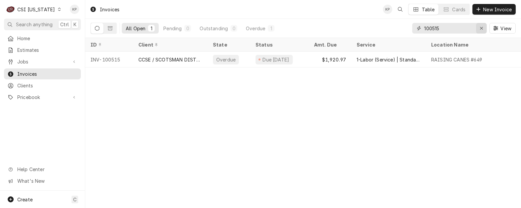
click at [481, 27] on icon "Erase input" at bounding box center [482, 28] width 4 height 5
type input "100590"
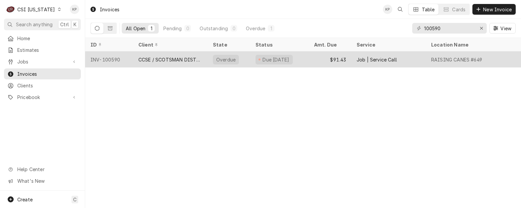
click at [117, 57] on div "INV-100590" at bounding box center [109, 60] width 48 height 16
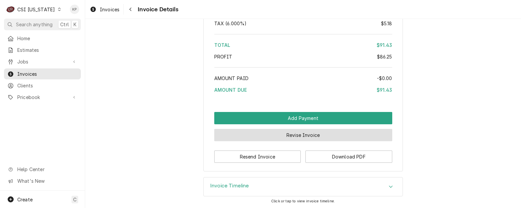
scroll to position [1092, 0]
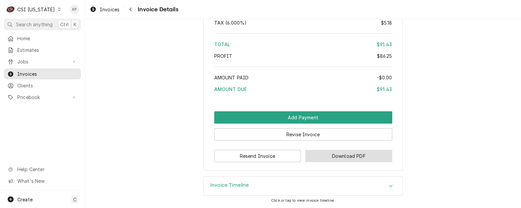
click at [335, 158] on button "Download PDF" at bounding box center [348, 156] width 87 height 12
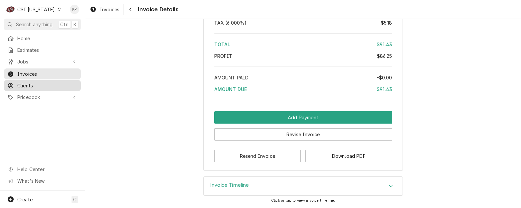
click at [24, 84] on span "Clients" at bounding box center [47, 85] width 60 height 7
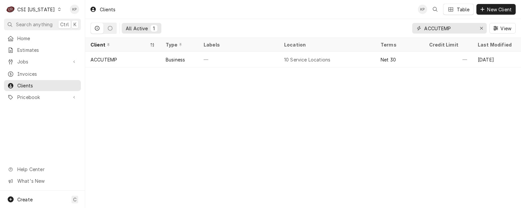
drag, startPoint x: 481, startPoint y: 27, endPoint x: 470, endPoint y: 28, distance: 11.4
click at [481, 27] on icon "Erase input" at bounding box center [482, 28] width 4 height 5
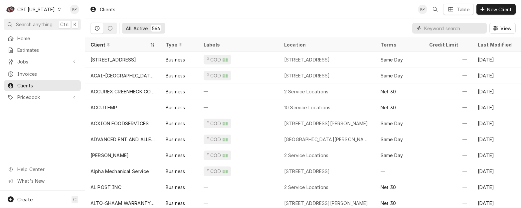
paste input "CCSE / SCOTSMAN DISTRIBUTOR"
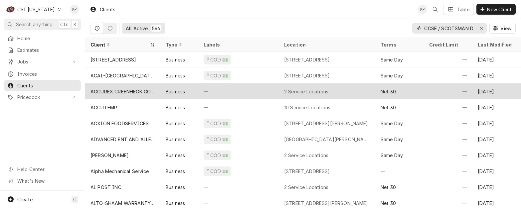
scroll to position [0, 29]
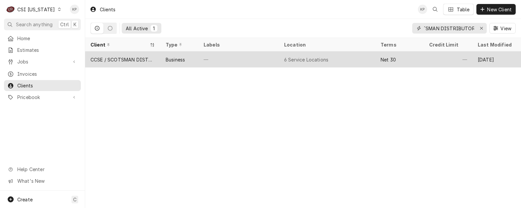
type input "CCSE / SCOTSMAN DISTRIBUTOR"
click at [124, 59] on div "CCSE / SCOTSMAN DISTRIBUTOR" at bounding box center [122, 59] width 65 height 7
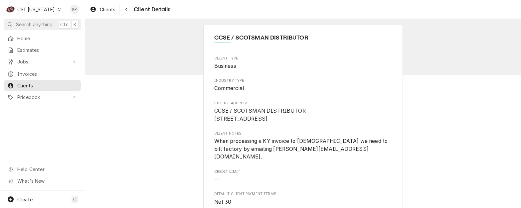
scroll to position [67, 0]
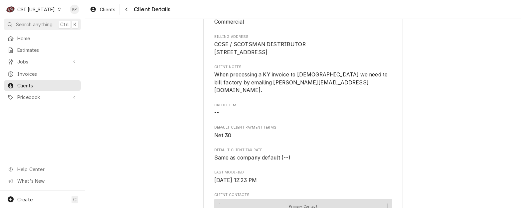
drag, startPoint x: 235, startPoint y: 89, endPoint x: 279, endPoint y: 91, distance: 44.3
click at [279, 91] on span "When processing a KY invoice to [DEMOGRAPHIC_DATA] we need to bill factory by e…" at bounding box center [303, 83] width 178 height 24
drag, startPoint x: 279, startPoint y: 91, endPoint x: 266, endPoint y: 92, distance: 13.0
copy span "[PERSON_NAME][EMAIL_ADDRESS][DOMAIN_NAME]."
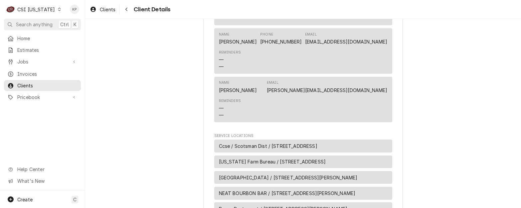
scroll to position [366, 0]
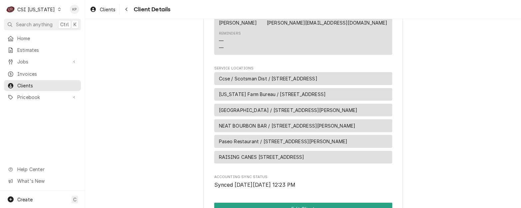
click at [278, 82] on span "Ccse / Scotsman Dist / 4350 Brownsboro Rd Suite 110, Louisville, KY 40207" at bounding box center [268, 78] width 98 height 7
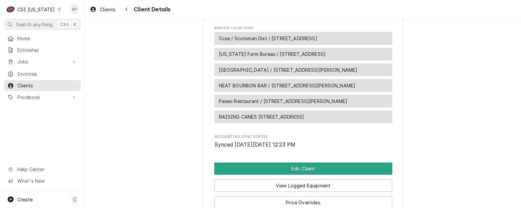
scroll to position [460, 0]
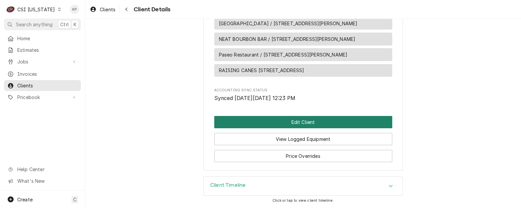
click at [282, 124] on button "Edit Client" at bounding box center [303, 122] width 178 height 12
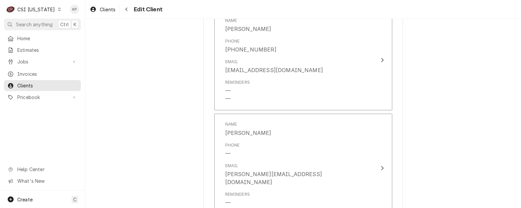
scroll to position [837, 0]
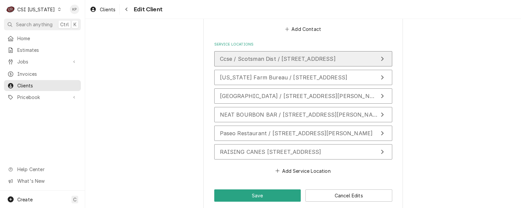
click at [234, 56] on span "Ccse / Scotsman Dist / 4350 Brownsboro Rd Suite 110, Louisville, KY 40207" at bounding box center [278, 59] width 116 height 7
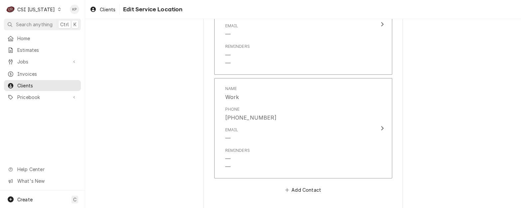
scroll to position [792, 0]
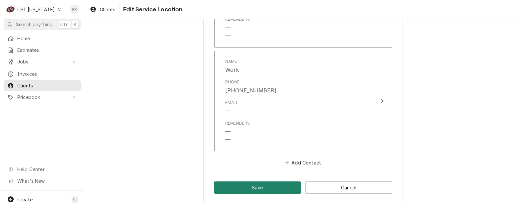
click at [268, 187] on button "Save" at bounding box center [257, 188] width 87 height 12
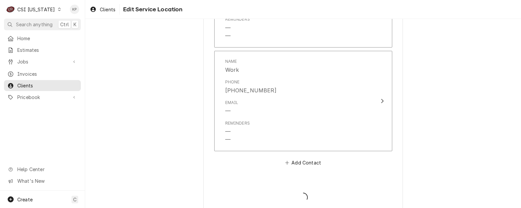
type textarea "x"
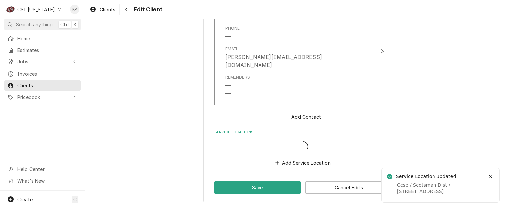
scroll to position [792, 0]
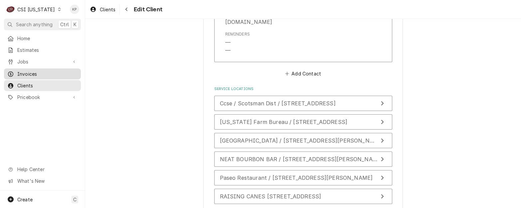
click at [35, 71] on span "Invoices" at bounding box center [47, 74] width 60 height 7
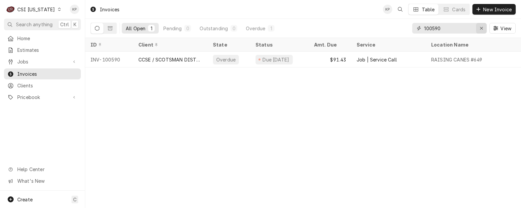
click at [482, 28] on icon "Erase input" at bounding box center [482, 28] width 4 height 5
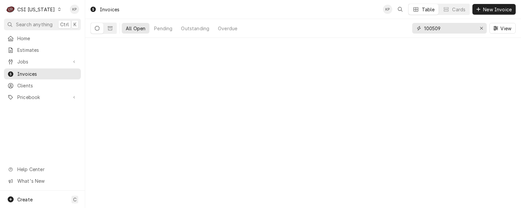
type input "100509"
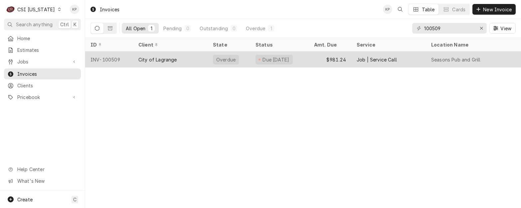
click at [103, 55] on div "INV-100509" at bounding box center [109, 60] width 48 height 16
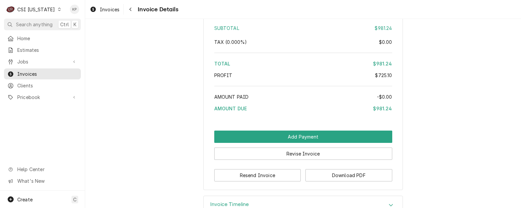
scroll to position [1326, 0]
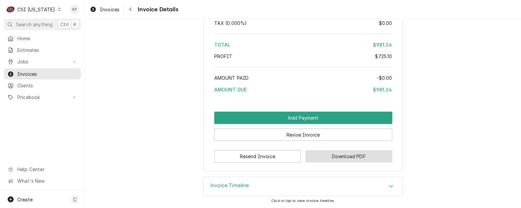
click at [333, 155] on button "Download PDF" at bounding box center [348, 156] width 87 height 12
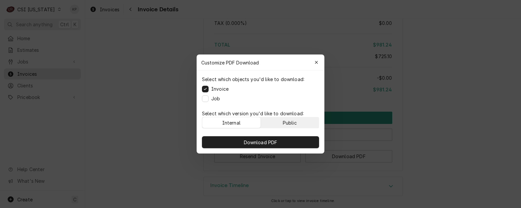
click at [289, 119] on button "Public" at bounding box center [290, 122] width 58 height 11
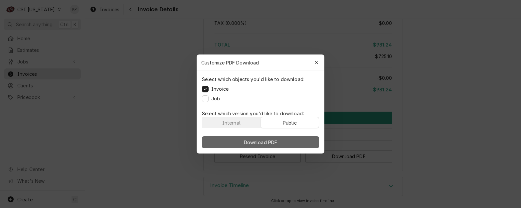
click at [292, 138] on button "Download PDF" at bounding box center [260, 142] width 117 height 12
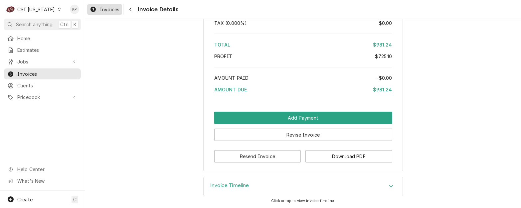
click at [114, 9] on span "Invoices" at bounding box center [110, 9] width 20 height 7
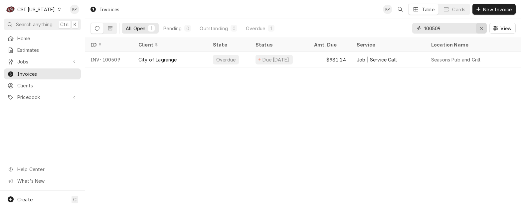
click at [482, 31] on div "Erase input" at bounding box center [481, 28] width 7 height 7
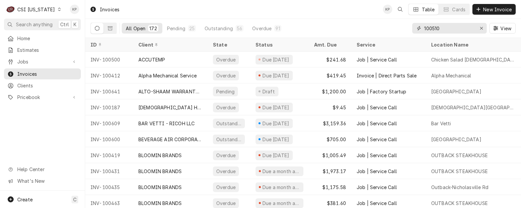
type input "100510"
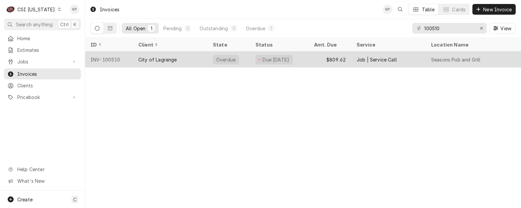
click at [104, 60] on div "INV-100510" at bounding box center [109, 60] width 48 height 16
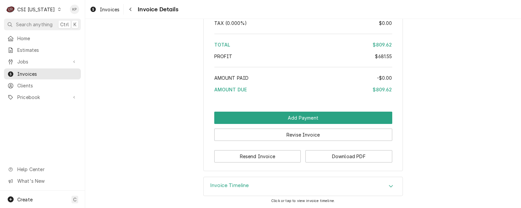
scroll to position [1353, 0]
click at [325, 159] on button "Download PDF" at bounding box center [348, 156] width 87 height 12
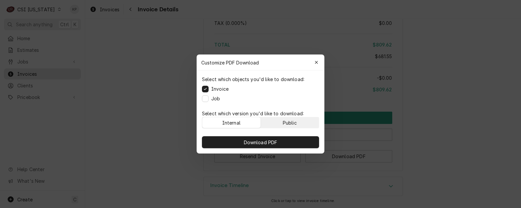
click at [297, 121] on button "Public" at bounding box center [290, 122] width 58 height 11
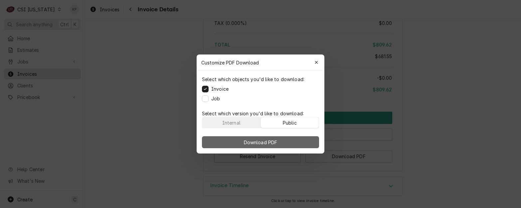
click at [299, 141] on button "Download PDF" at bounding box center [260, 142] width 117 height 12
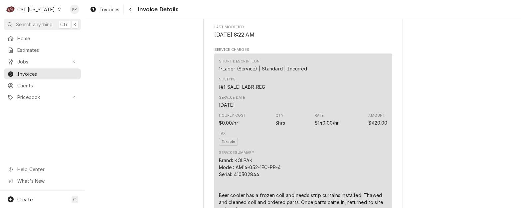
scroll to position [289, 0]
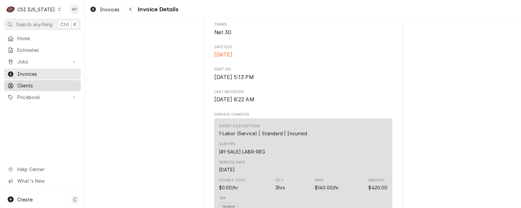
click at [25, 82] on span "Clients" at bounding box center [47, 85] width 60 height 7
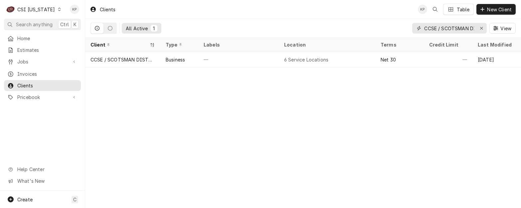
click at [482, 27] on icon "Erase input" at bounding box center [481, 28] width 3 height 3
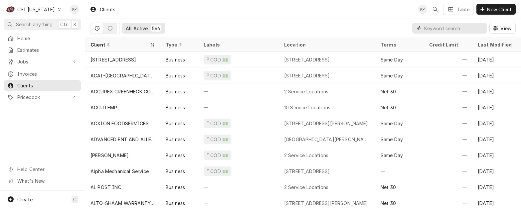
paste input "CITY OF LAGRANGE"
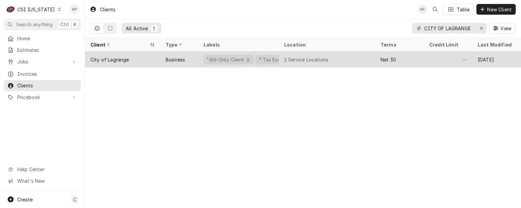
type input "CITY OF LAGRANGE"
click at [120, 56] on div "City of Lagrange" at bounding box center [109, 59] width 39 height 7
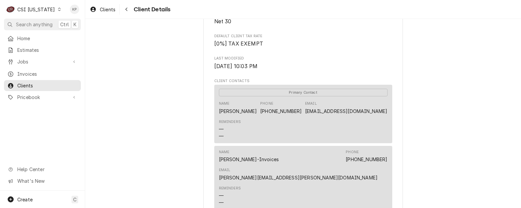
scroll to position [200, 0]
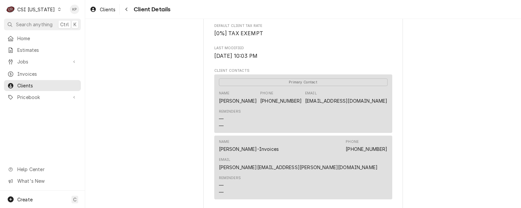
drag, startPoint x: 415, startPoint y: 110, endPoint x: 406, endPoint y: 112, distance: 9.0
click at [415, 110] on div "City of Lagrange Client Type Business Industry Type Commercial Billing Address …" at bounding box center [303, 82] width 436 height 526
drag, startPoint x: 322, startPoint y: 108, endPoint x: 386, endPoint y: 109, distance: 64.2
click at [386, 109] on div "Primary Contact Name [PERSON_NAME] Phone [PHONE_NUMBER] Email [EMAIL_ADDRESS][D…" at bounding box center [303, 103] width 178 height 58
drag, startPoint x: 386, startPoint y: 109, endPoint x: 372, endPoint y: 110, distance: 13.4
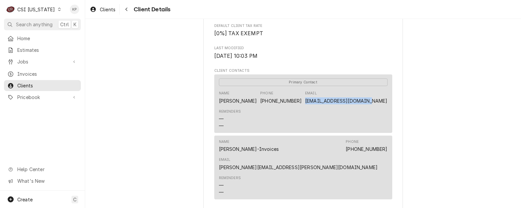
copy link "[EMAIL_ADDRESS][DOMAIN_NAME]"
click at [333, 173] on div "Reminders — —" at bounding box center [303, 185] width 169 height 25
drag, startPoint x: 316, startPoint y: 156, endPoint x: 390, endPoint y: 160, distance: 73.6
click at [390, 160] on div "City of Lagrange Client Type Business Industry Type Commercial Billing Address …" at bounding box center [303, 82] width 200 height 514
drag, startPoint x: 390, startPoint y: 160, endPoint x: 374, endPoint y: 157, distance: 15.9
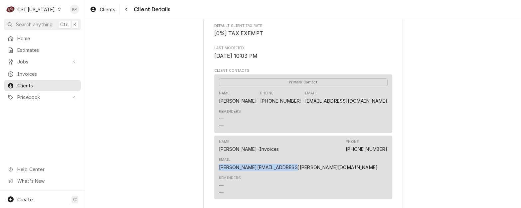
copy link "[PERSON_NAME][EMAIL_ADDRESS][PERSON_NAME][DOMAIN_NAME]"
click at [29, 71] on span "Invoices" at bounding box center [47, 74] width 60 height 7
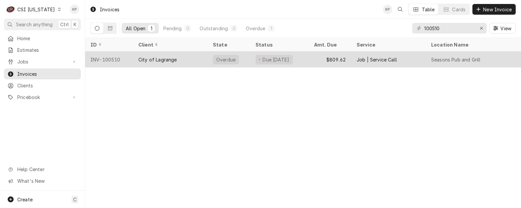
click at [110, 59] on div "INV-100510" at bounding box center [109, 60] width 48 height 16
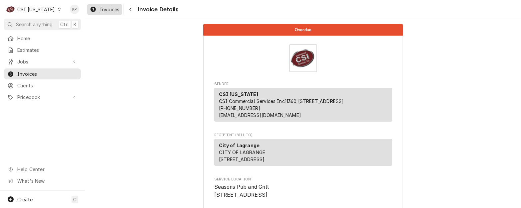
click at [102, 9] on span "Invoices" at bounding box center [110, 9] width 20 height 7
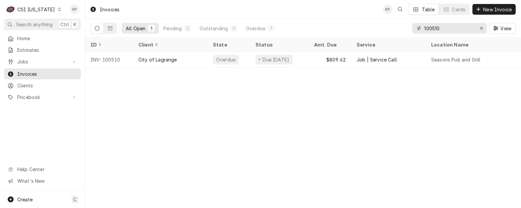
drag, startPoint x: 479, startPoint y: 27, endPoint x: 464, endPoint y: 32, distance: 15.9
click at [480, 27] on icon "Erase input" at bounding box center [482, 28] width 4 height 5
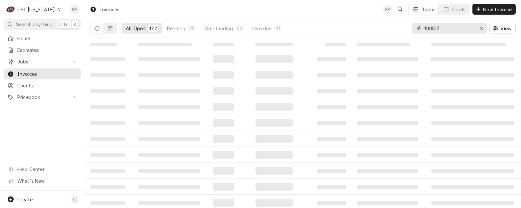
type input "100517"
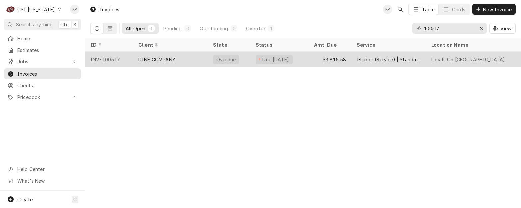
click at [113, 57] on div "INV-100517" at bounding box center [109, 60] width 48 height 16
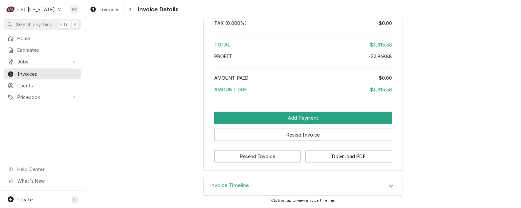
scroll to position [1617, 0]
click at [338, 154] on button "Download PDF" at bounding box center [348, 156] width 87 height 12
drag, startPoint x: 111, startPoint y: 13, endPoint x: 114, endPoint y: 12, distance: 3.7
click at [111, 13] on div "Invoices" at bounding box center [104, 9] width 32 height 8
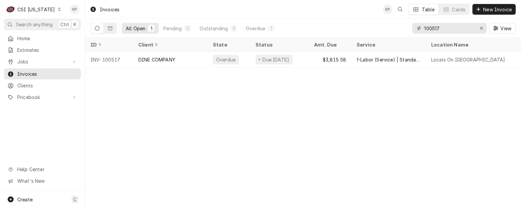
click at [440, 27] on input "100517" at bounding box center [449, 28] width 50 height 11
type input "100512"
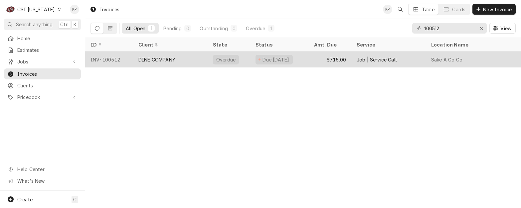
click at [105, 61] on div "INV-100512" at bounding box center [109, 60] width 48 height 16
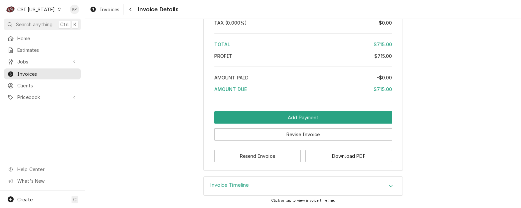
scroll to position [1241, 0]
click at [318, 155] on button "Download PDF" at bounding box center [348, 156] width 87 height 12
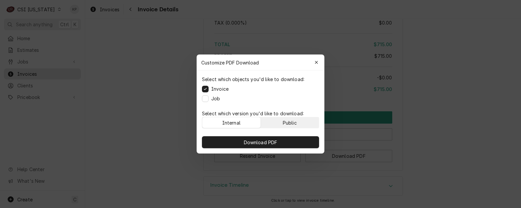
click at [292, 121] on div "Public" at bounding box center [290, 122] width 14 height 7
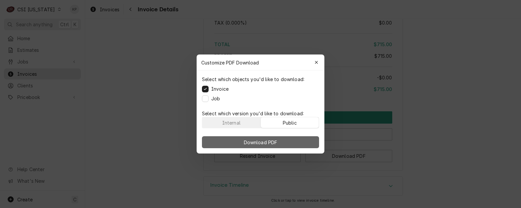
click at [290, 141] on button "Download PDF" at bounding box center [260, 142] width 117 height 12
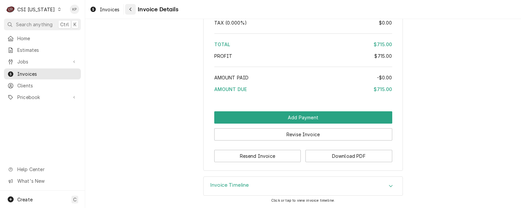
drag, startPoint x: 102, startPoint y: 9, endPoint x: 130, endPoint y: 14, distance: 27.9
click at [102, 9] on span "Invoices" at bounding box center [110, 9] width 20 height 7
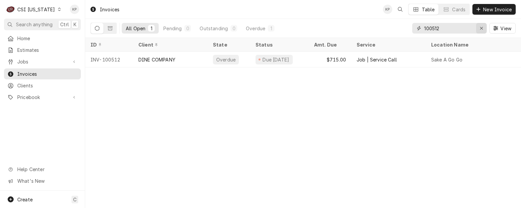
click at [481, 27] on icon "Erase input" at bounding box center [482, 28] width 4 height 5
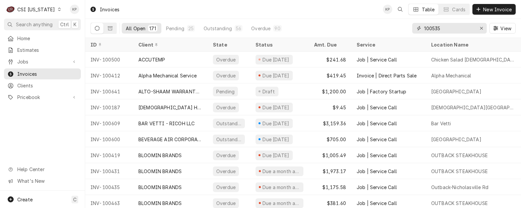
type input "100535"
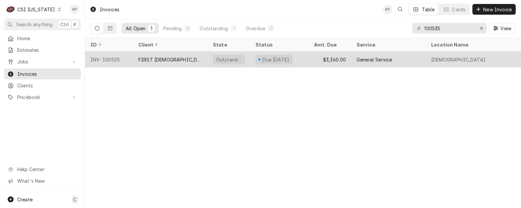
click at [101, 58] on div "INV-100535" at bounding box center [109, 60] width 48 height 16
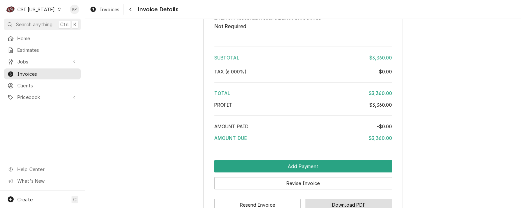
scroll to position [1075, 0]
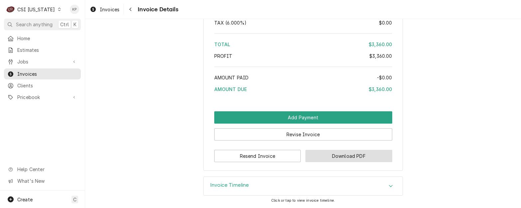
click at [332, 156] on button "Download PDF" at bounding box center [348, 156] width 87 height 12
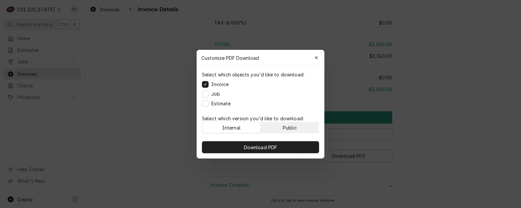
click at [281, 125] on button "Public" at bounding box center [290, 127] width 58 height 11
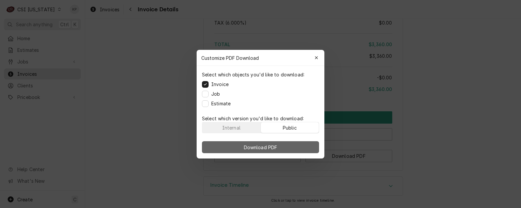
click at [275, 147] on span "Download PDF" at bounding box center [260, 147] width 36 height 7
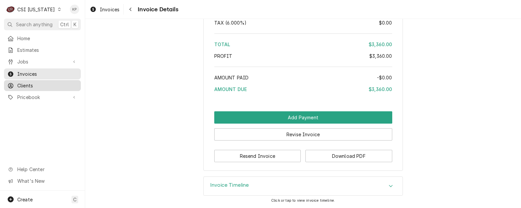
click at [20, 82] on span "Clients" at bounding box center [47, 85] width 60 height 7
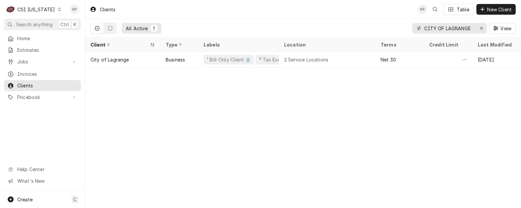
click at [480, 26] on div "Erase input" at bounding box center [481, 28] width 7 height 7
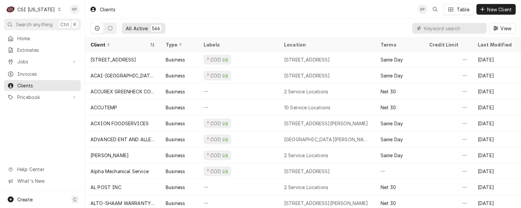
paste input "FIRST [DEMOGRAPHIC_DATA]"
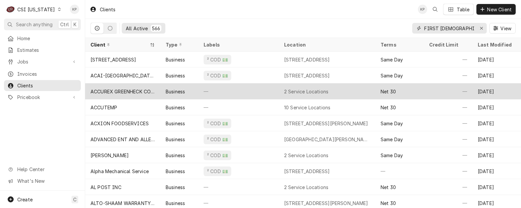
scroll to position [0, 15]
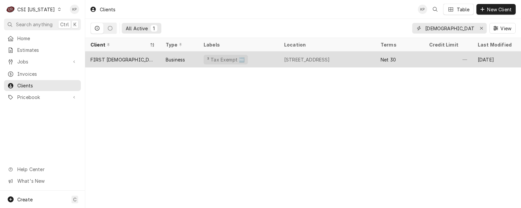
type input "FIRST [DEMOGRAPHIC_DATA]"
click at [122, 59] on div "FIRST [DEMOGRAPHIC_DATA]" at bounding box center [122, 59] width 65 height 7
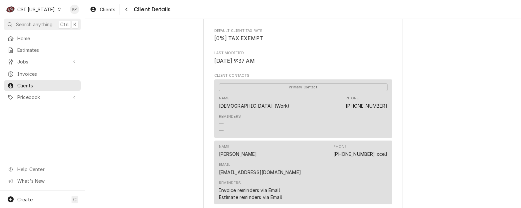
scroll to position [200, 0]
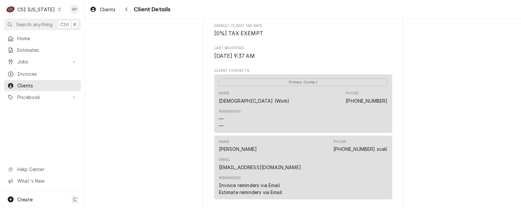
click at [431, 157] on div "FIRST [DEMOGRAPHIC_DATA] [DEMOGRAPHIC_DATA] Client Type Business Industry Type …" at bounding box center [303, 74] width 436 height 510
click at [387, 160] on div "Name [PERSON_NAME] Phone [PHONE_NUMBER] xcell Email [EMAIL_ADDRESS][DOMAIN_NAME…" at bounding box center [303, 168] width 178 height 64
drag, startPoint x: 386, startPoint y: 156, endPoint x: 326, endPoint y: 158, distance: 60.2
click at [326, 158] on div "Name [PERSON_NAME] Phone [PHONE_NUMBER] xcell Email [EMAIL_ADDRESS][DOMAIN_NAME…" at bounding box center [303, 168] width 178 height 64
drag, startPoint x: 326, startPoint y: 158, endPoint x: 338, endPoint y: 158, distance: 12.0
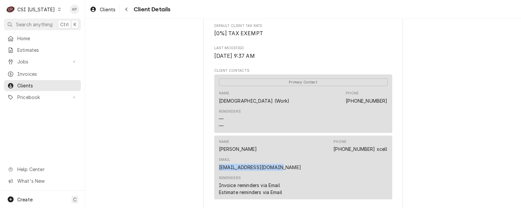
copy link "[EMAIL_ADDRESS][DOMAIN_NAME]"
click at [29, 72] on span "Invoices" at bounding box center [47, 74] width 60 height 7
